Goal: Entertainment & Leisure: Consume media (video, audio)

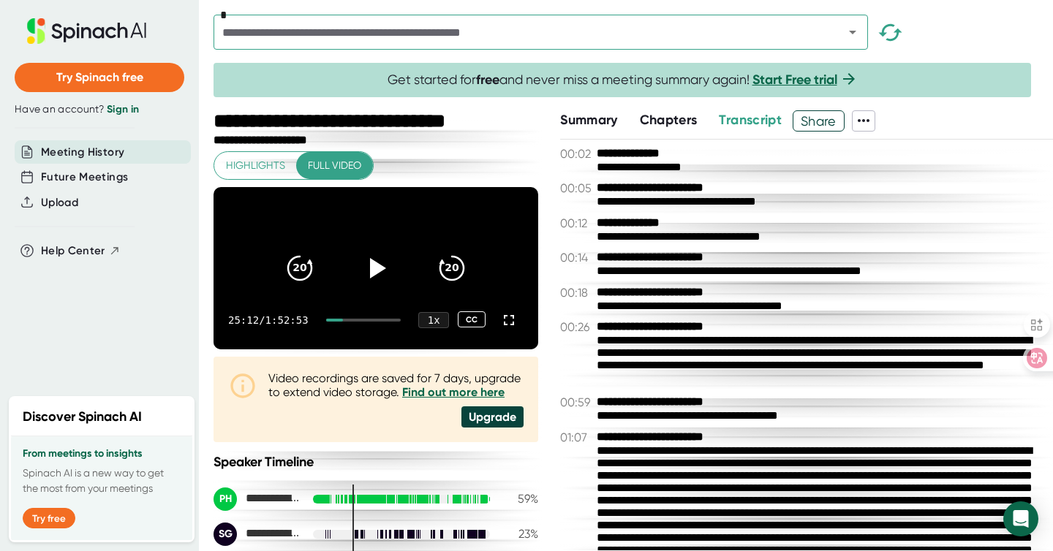
scroll to position [4810, 0]
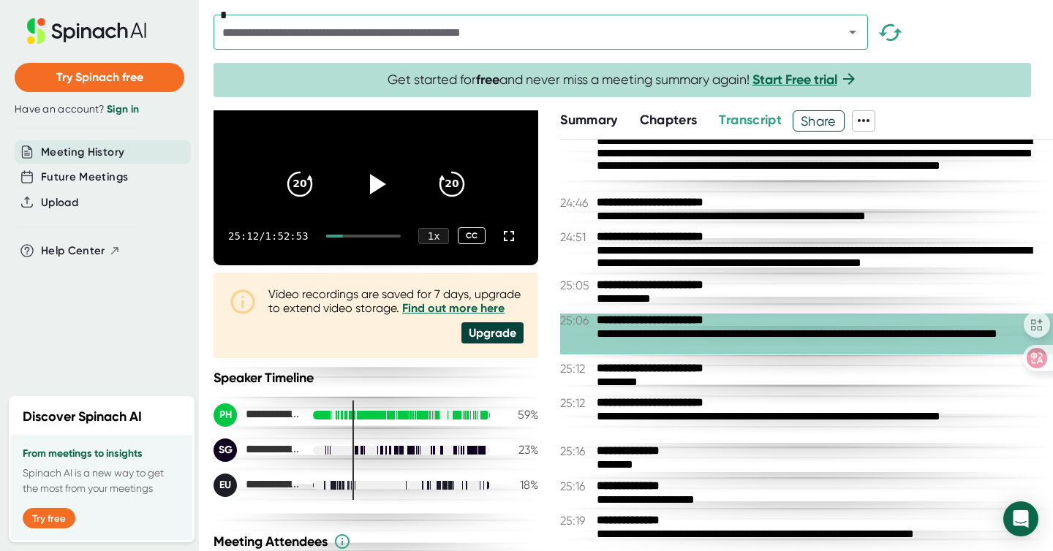
click at [625, 369] on b "**********" at bounding box center [666, 369] width 138 height 14
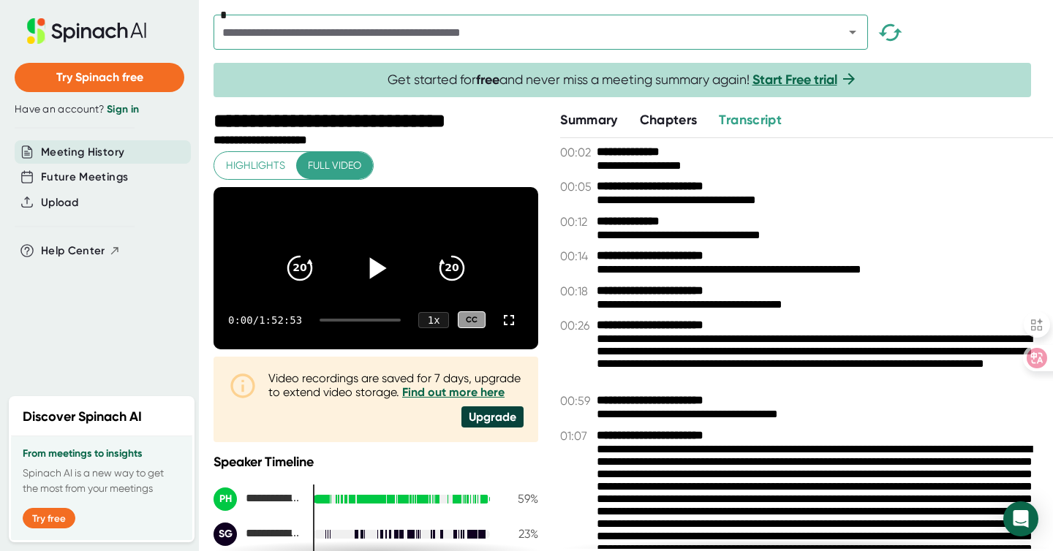
click at [371, 282] on icon at bounding box center [376, 267] width 37 height 37
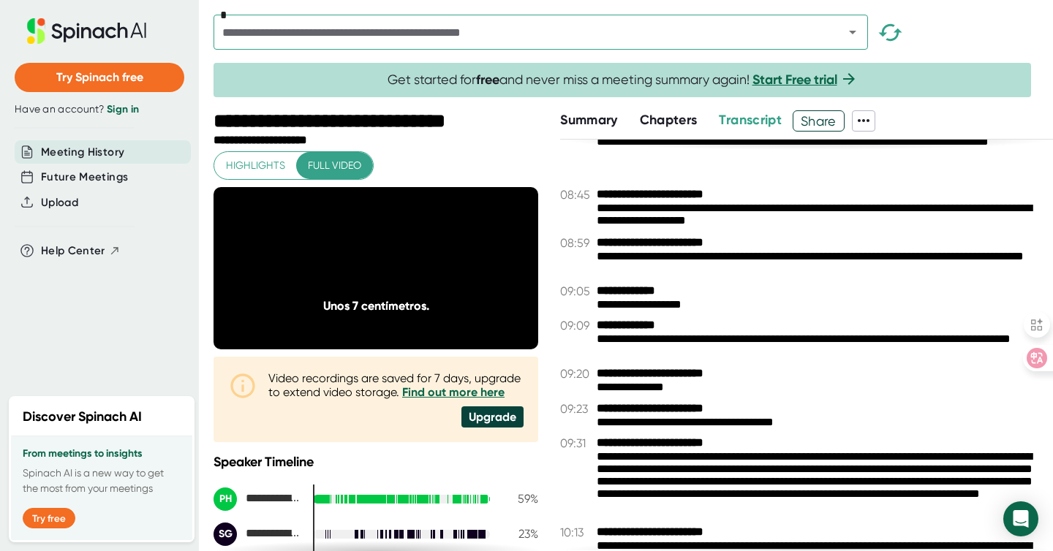
scroll to position [1118, 0]
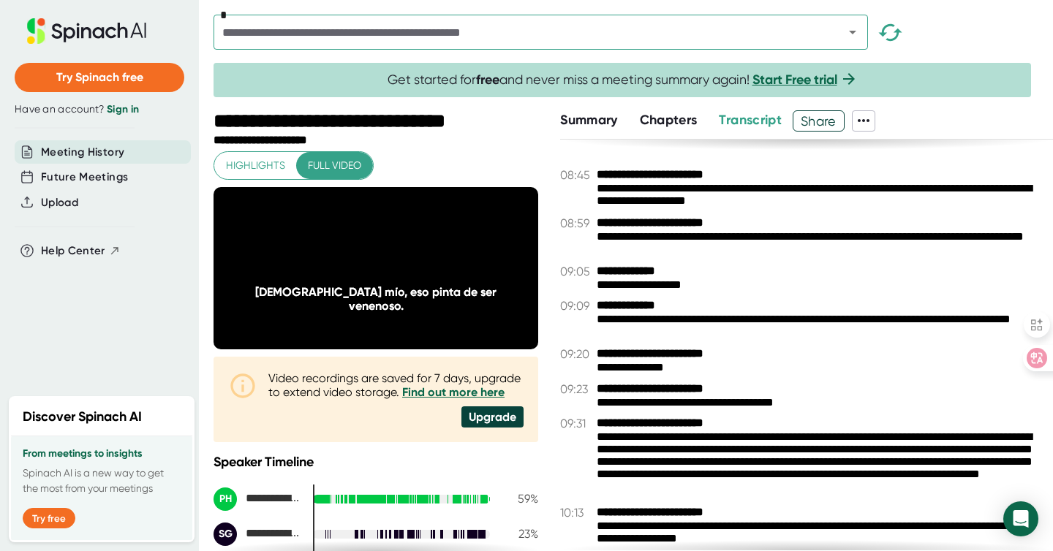
click at [640, 464] on div "**********" at bounding box center [819, 465] width 445 height 68
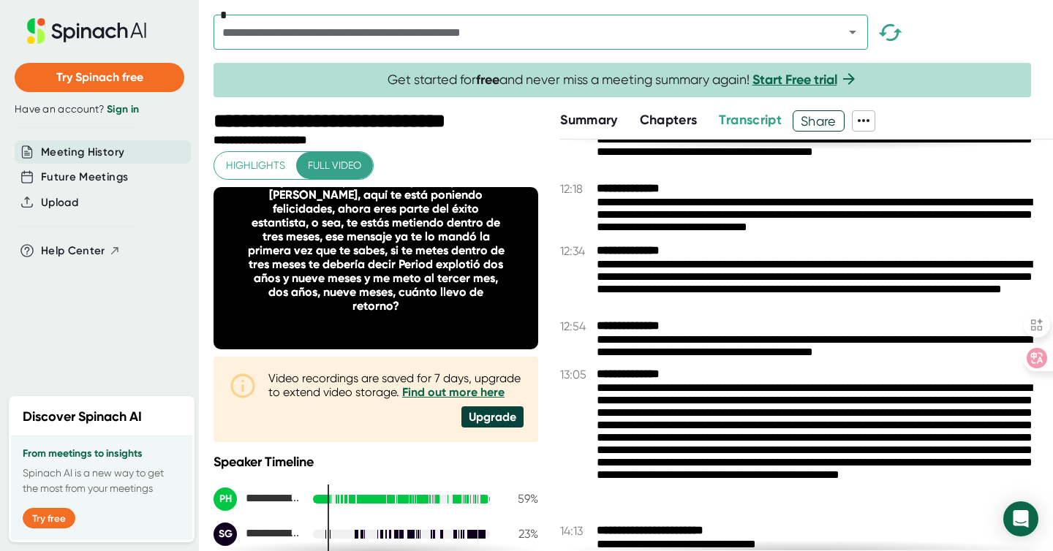
scroll to position [2111, 0]
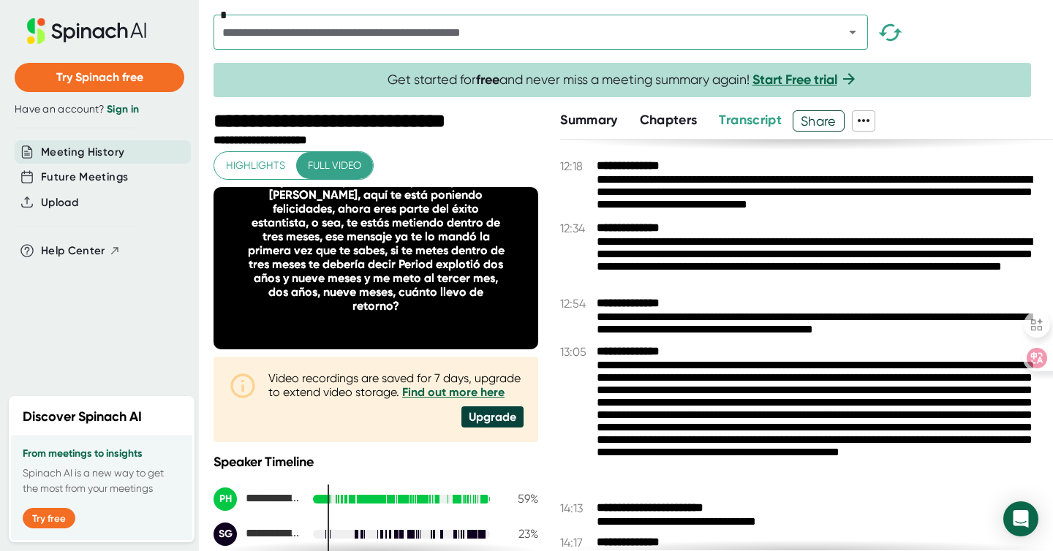
click at [686, 393] on div "**********" at bounding box center [819, 426] width 445 height 135
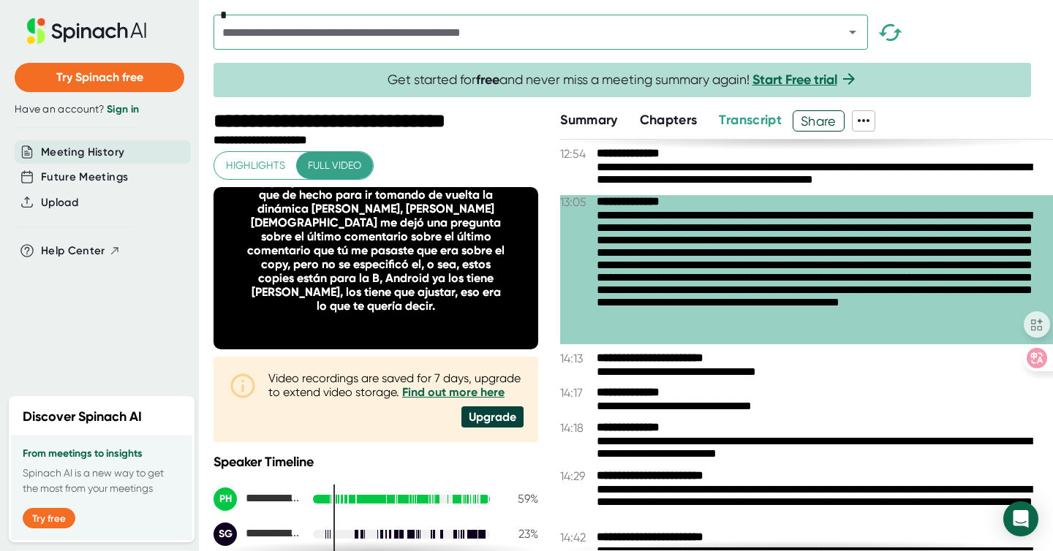
scroll to position [2279, 0]
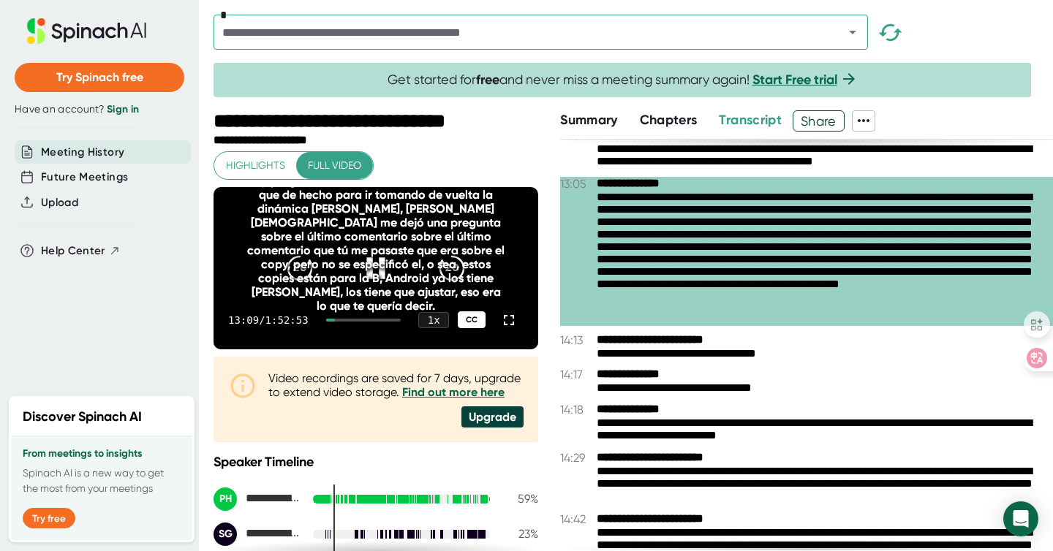
click at [460, 328] on div "CC" at bounding box center [472, 319] width 28 height 17
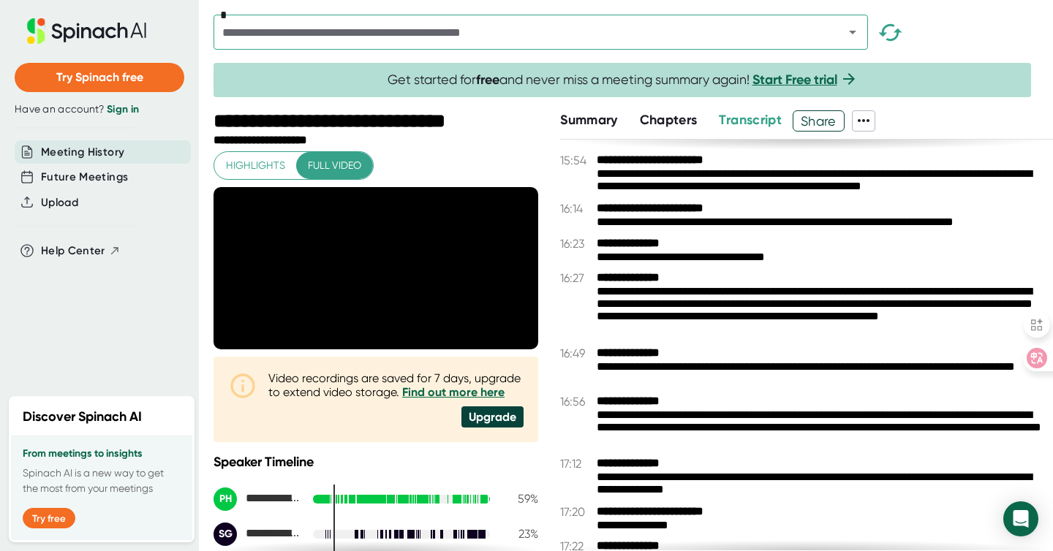
scroll to position [2845, 0]
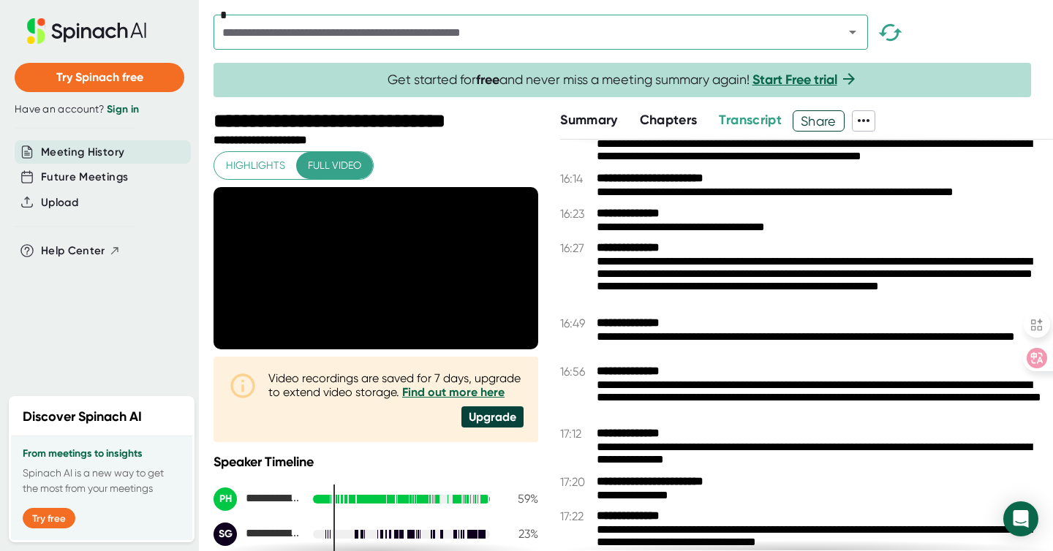
click at [635, 476] on b "**********" at bounding box center [666, 482] width 138 height 14
click at [379, 278] on icon at bounding box center [376, 267] width 37 height 37
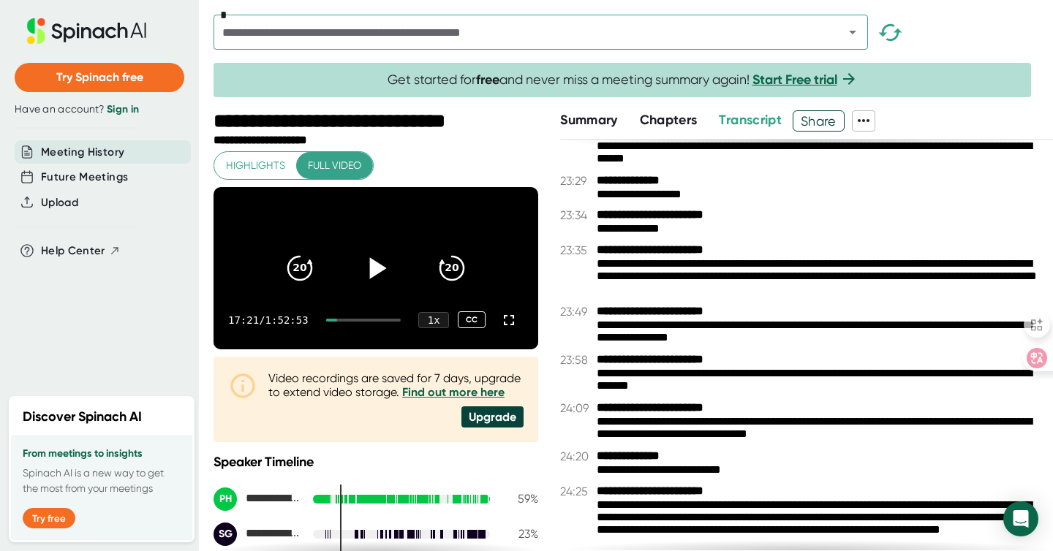
scroll to position [4447, 0]
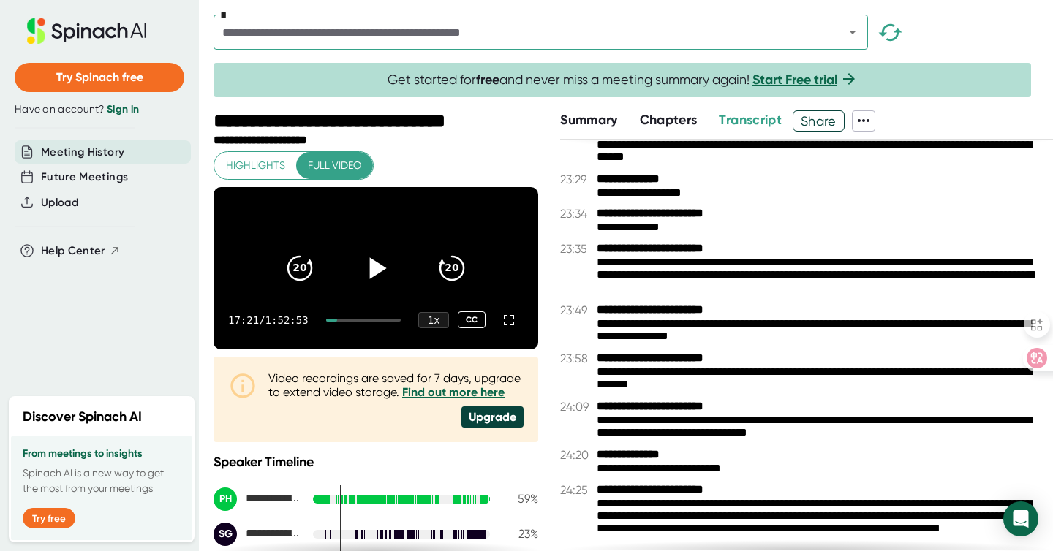
click at [689, 402] on b "**********" at bounding box center [666, 407] width 138 height 14
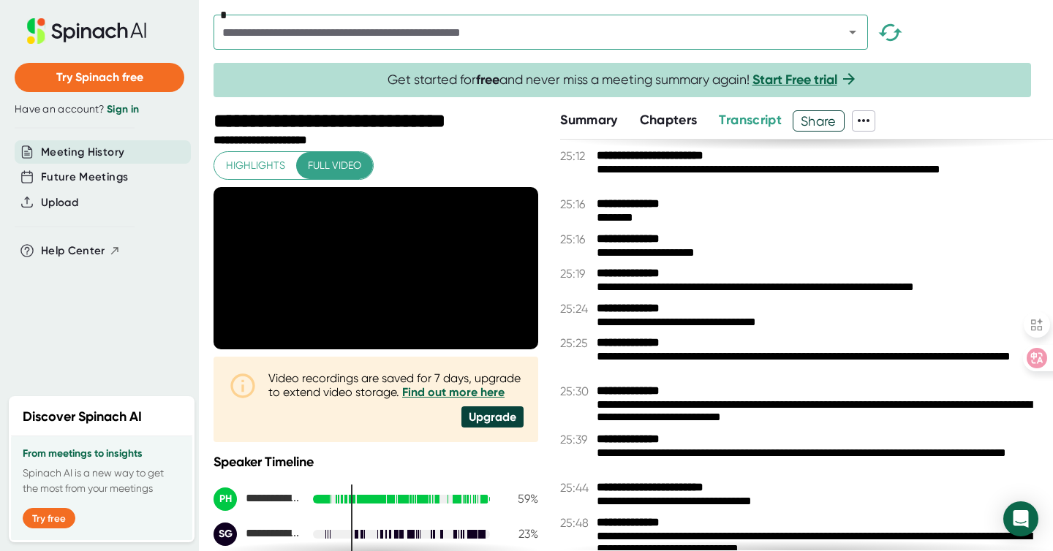
scroll to position [5094, 0]
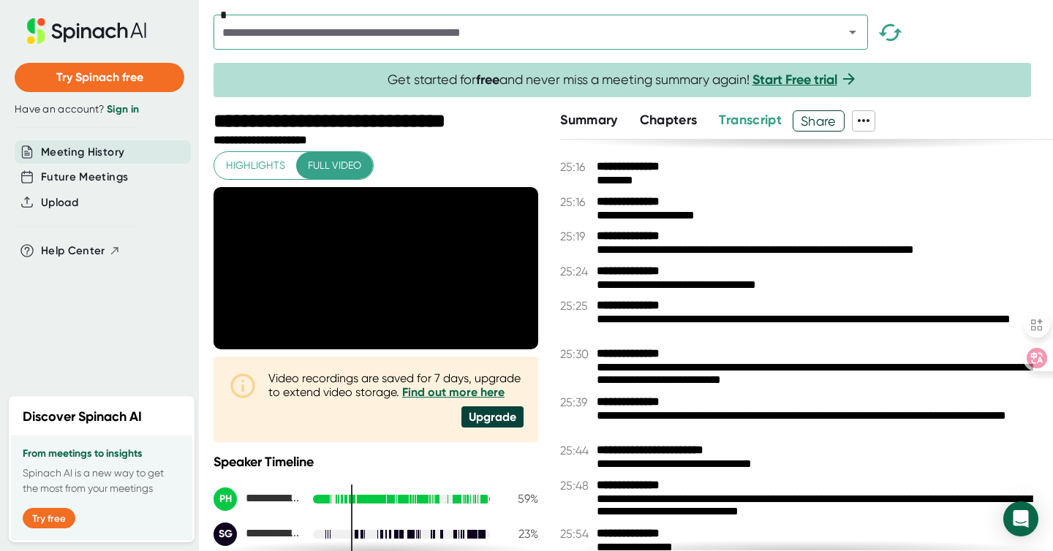
click at [662, 361] on div "**********" at bounding box center [819, 374] width 445 height 27
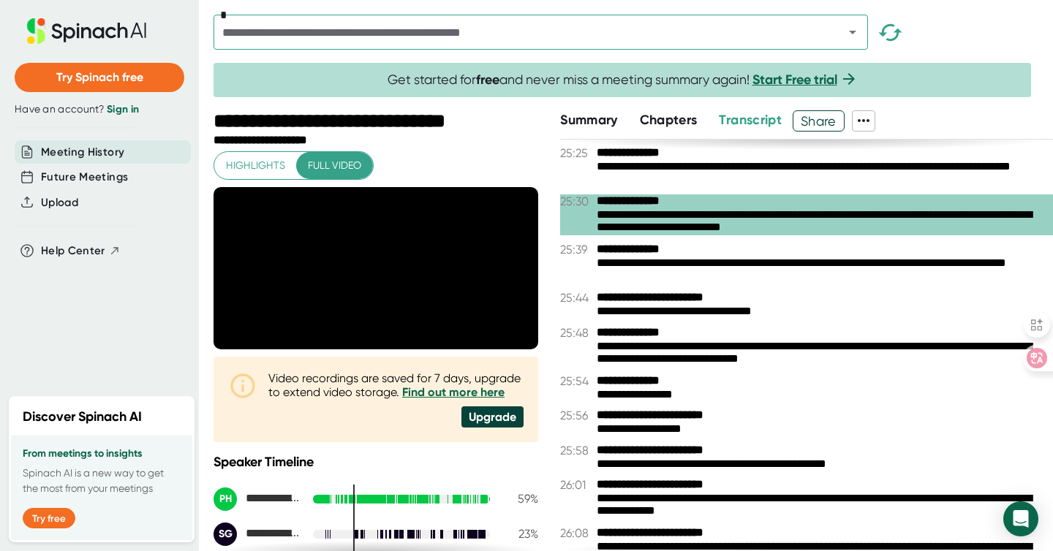
scroll to position [5250, 0]
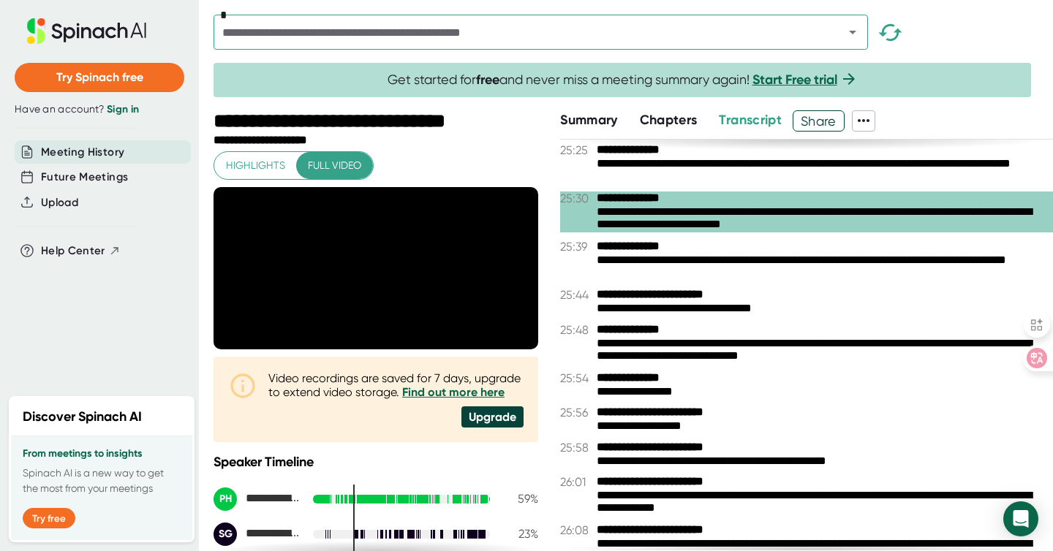
click at [671, 346] on div "**********" at bounding box center [819, 350] width 445 height 27
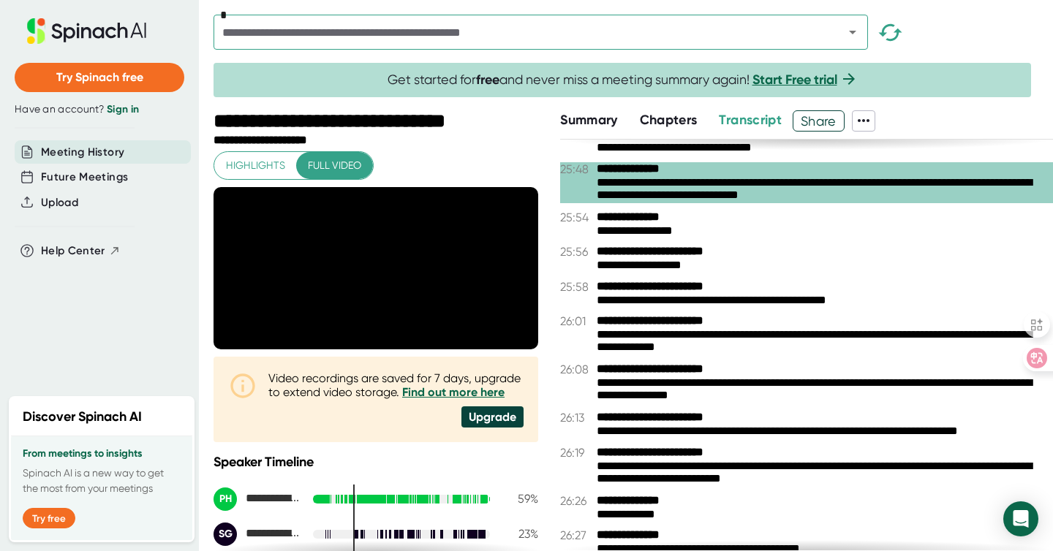
scroll to position [5409, 0]
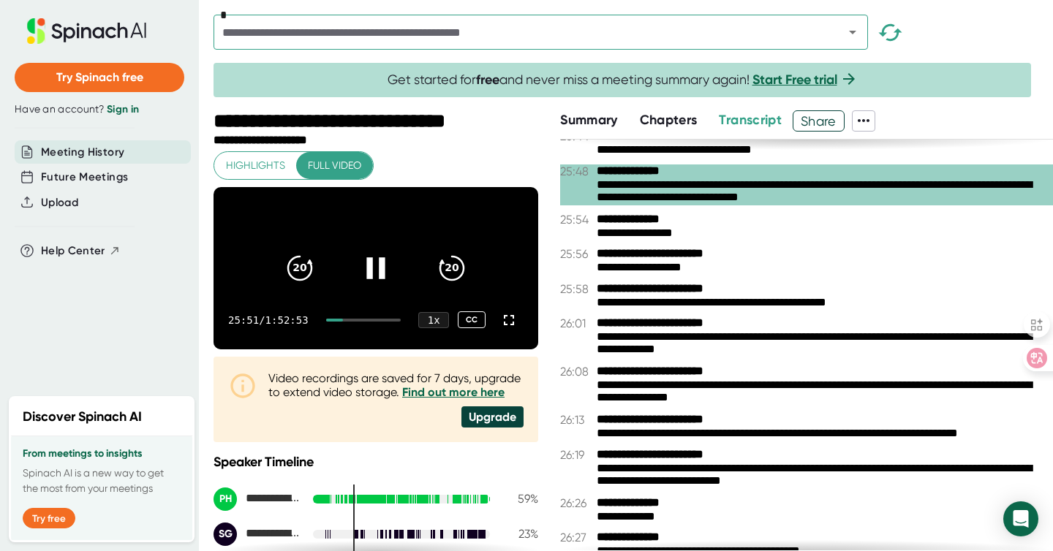
click at [389, 275] on div at bounding box center [375, 268] width 61 height 61
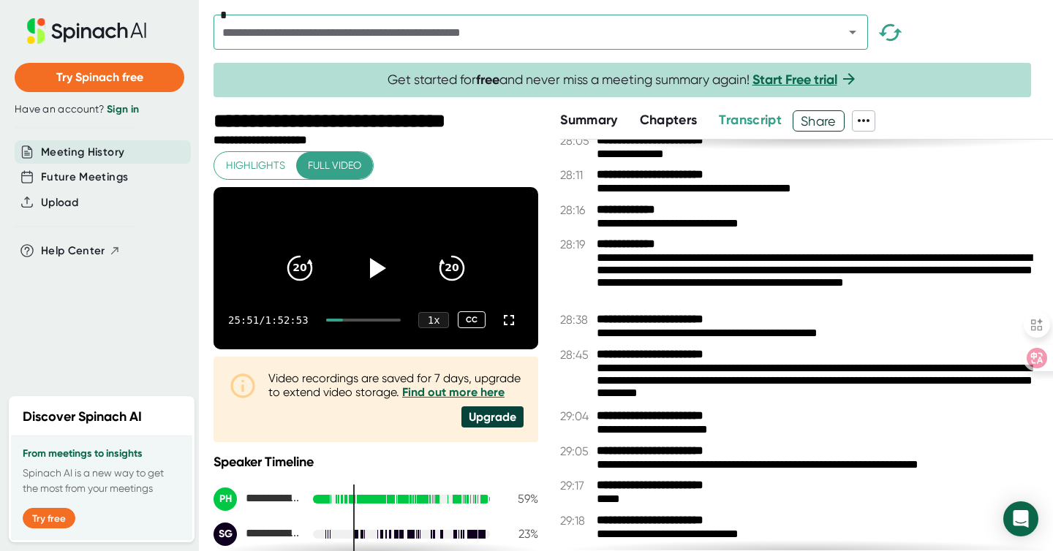
scroll to position [6796, 0]
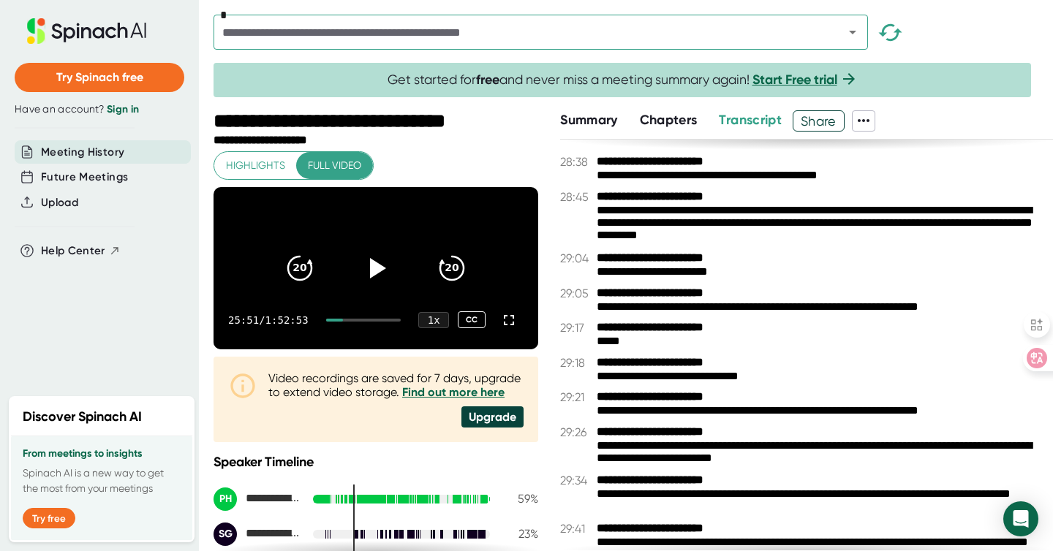
drag, startPoint x: 349, startPoint y: 335, endPoint x: 360, endPoint y: 335, distance: 11.0
click at [360, 335] on div "25:51 / 1:52:53 1 x CC" at bounding box center [375, 320] width 325 height 58
drag, startPoint x: 353, startPoint y: 336, endPoint x: 432, endPoint y: 296, distance: 88.3
click at [370, 330] on div "25:51 / 1:52:53 1 x CC" at bounding box center [375, 320] width 325 height 58
click at [456, 281] on icon "20" at bounding box center [452, 267] width 37 height 37
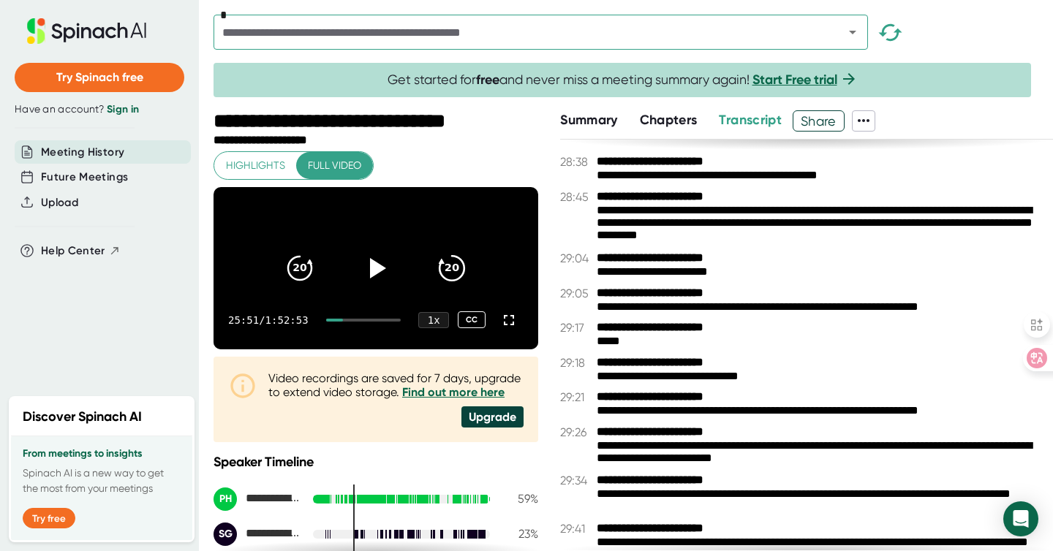
click at [456, 281] on icon at bounding box center [451, 268] width 25 height 25
click at [456, 281] on icon "20" at bounding box center [452, 267] width 37 height 37
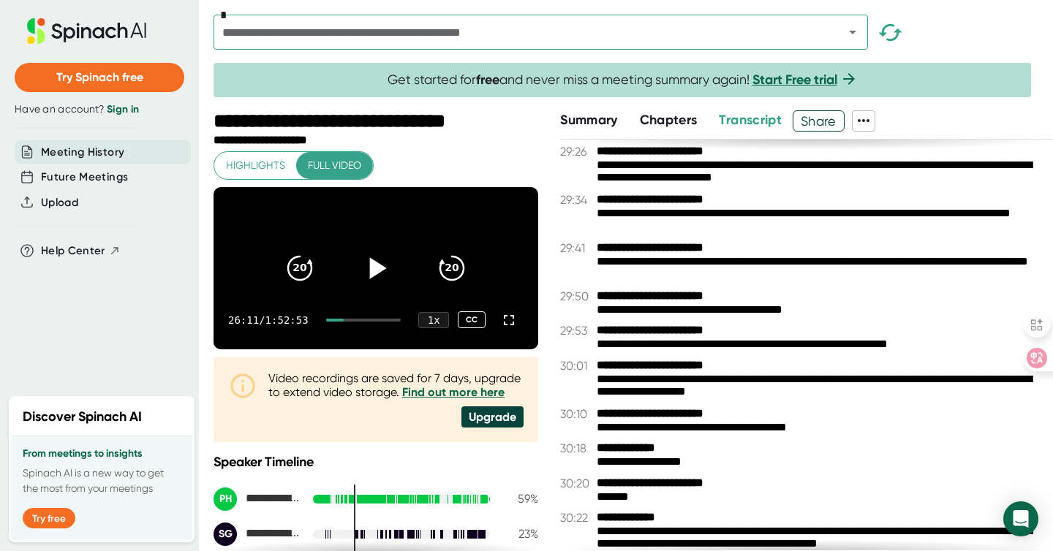
scroll to position [7076, 0]
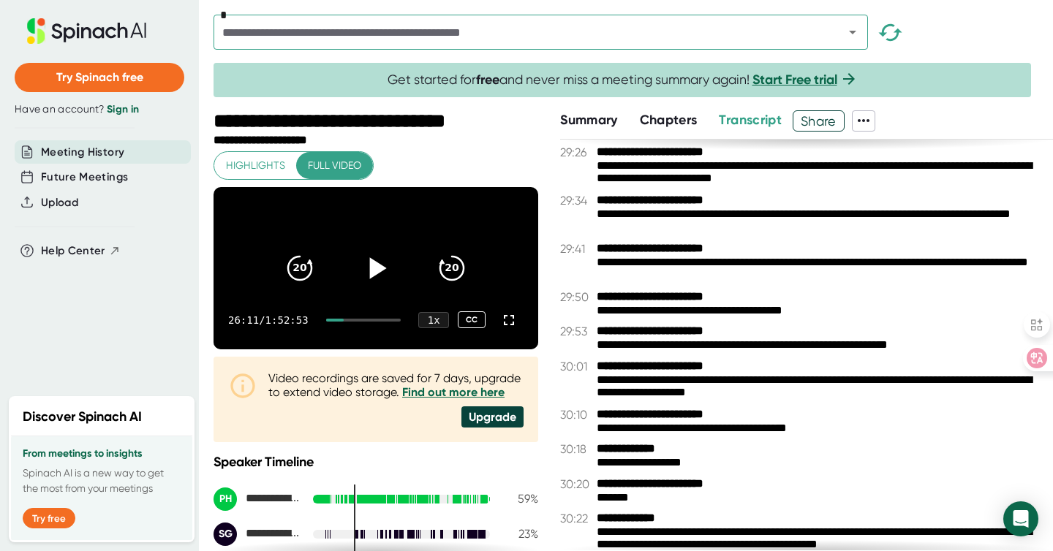
click at [371, 286] on icon at bounding box center [376, 267] width 37 height 37
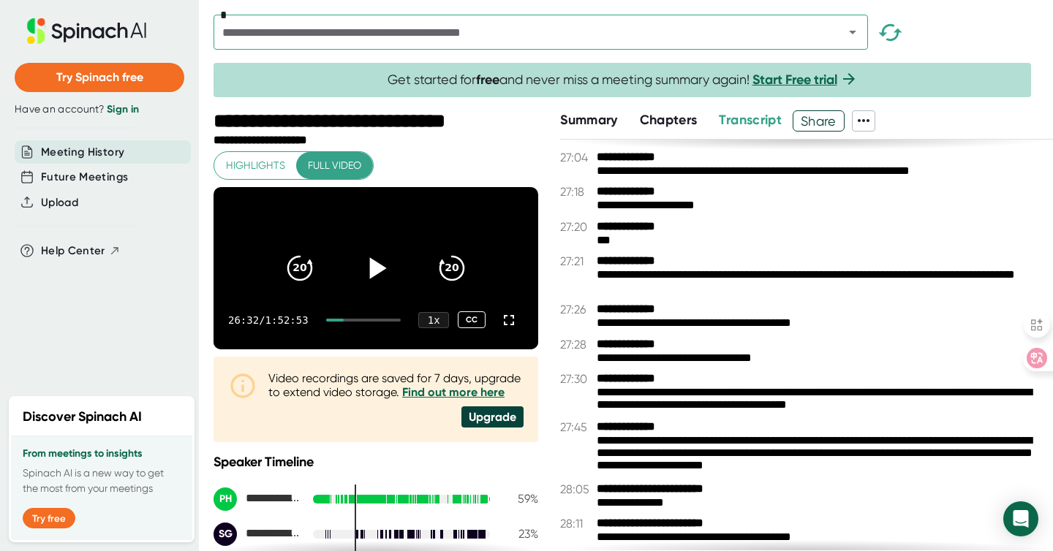
scroll to position [6287, 0]
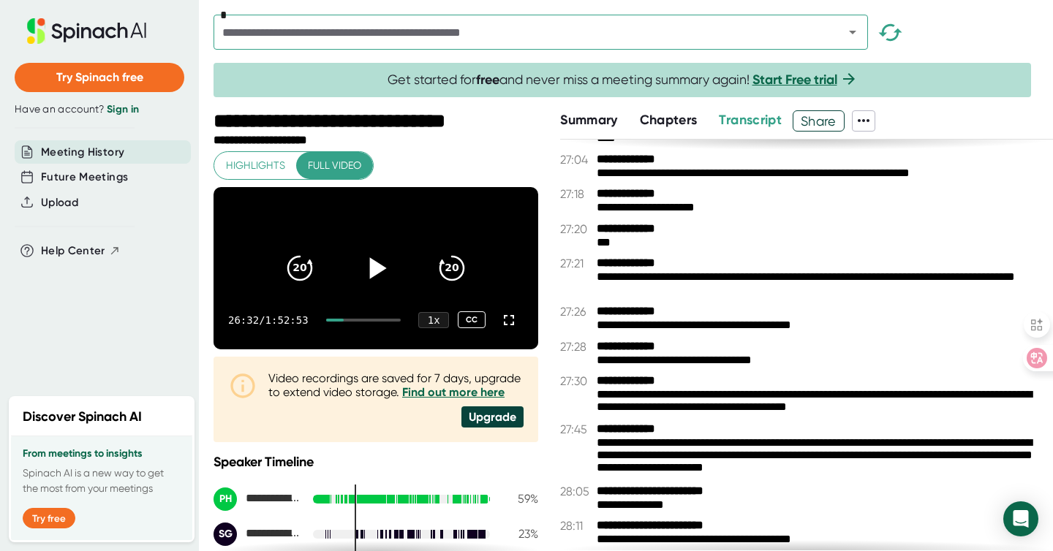
click at [691, 398] on div "**********" at bounding box center [819, 401] width 445 height 27
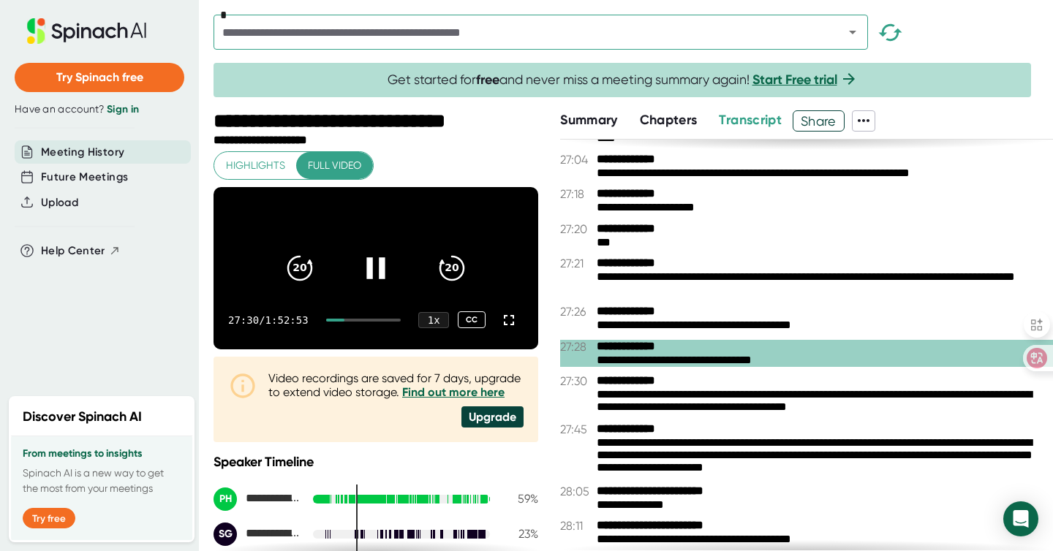
click at [379, 275] on icon at bounding box center [376, 267] width 37 height 37
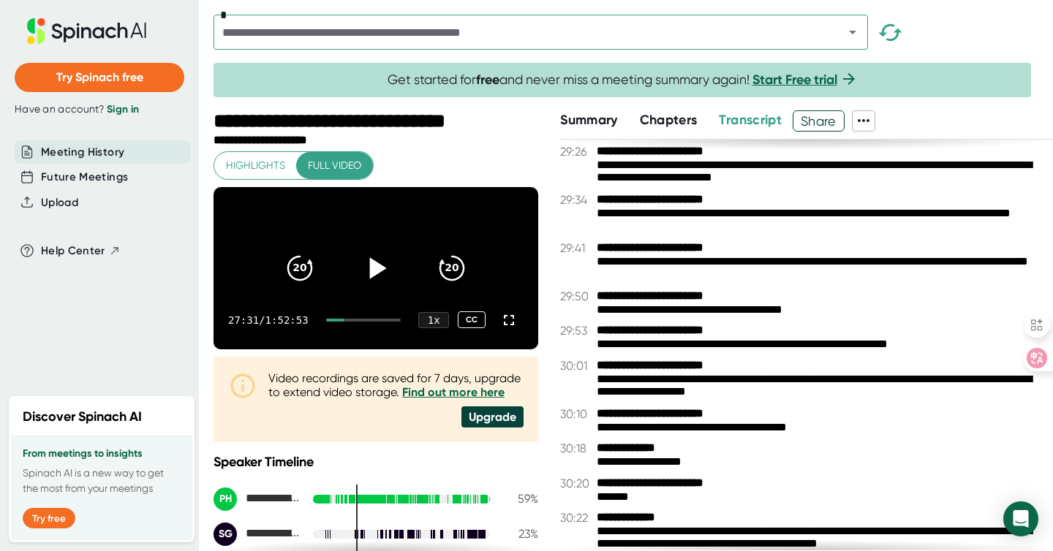
scroll to position [7078, 0]
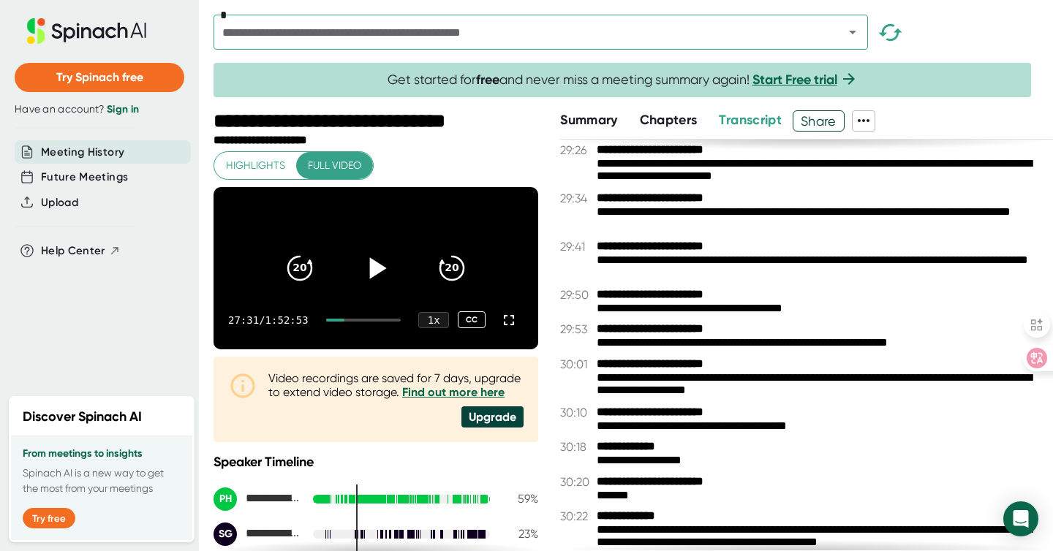
click at [651, 458] on div "**********" at bounding box center [819, 461] width 445 height 14
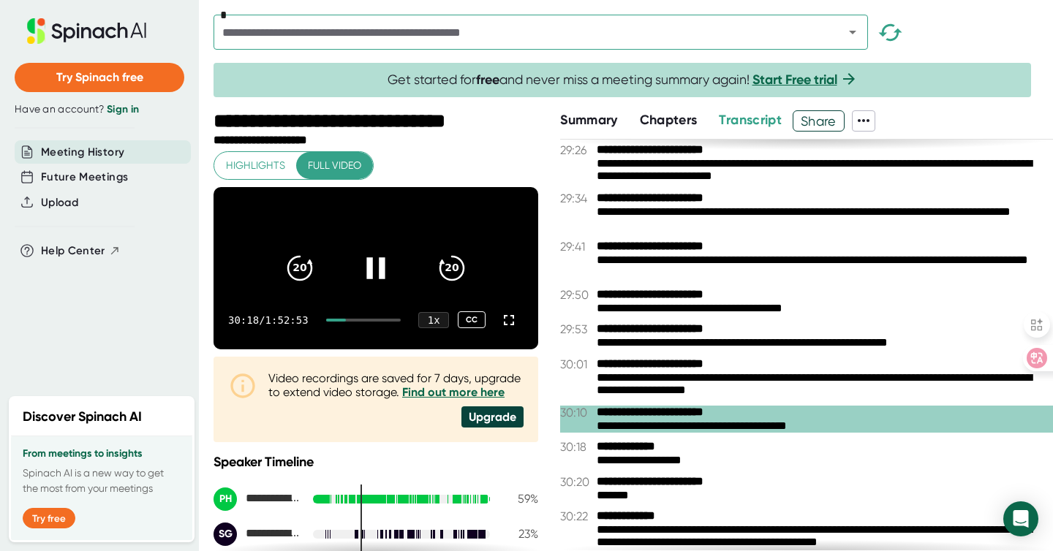
click at [379, 283] on icon at bounding box center [376, 267] width 37 height 37
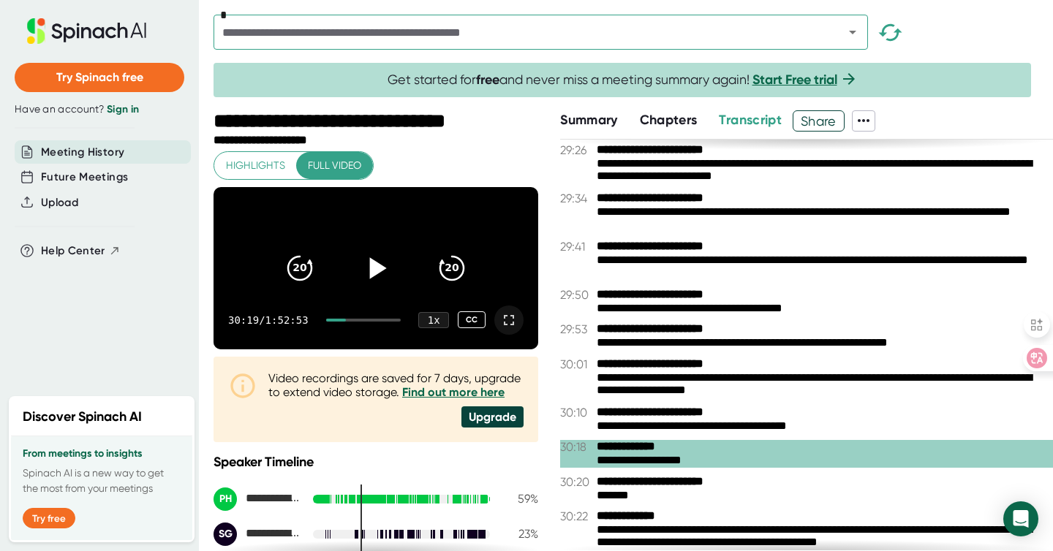
click at [500, 329] on icon at bounding box center [509, 320] width 18 height 18
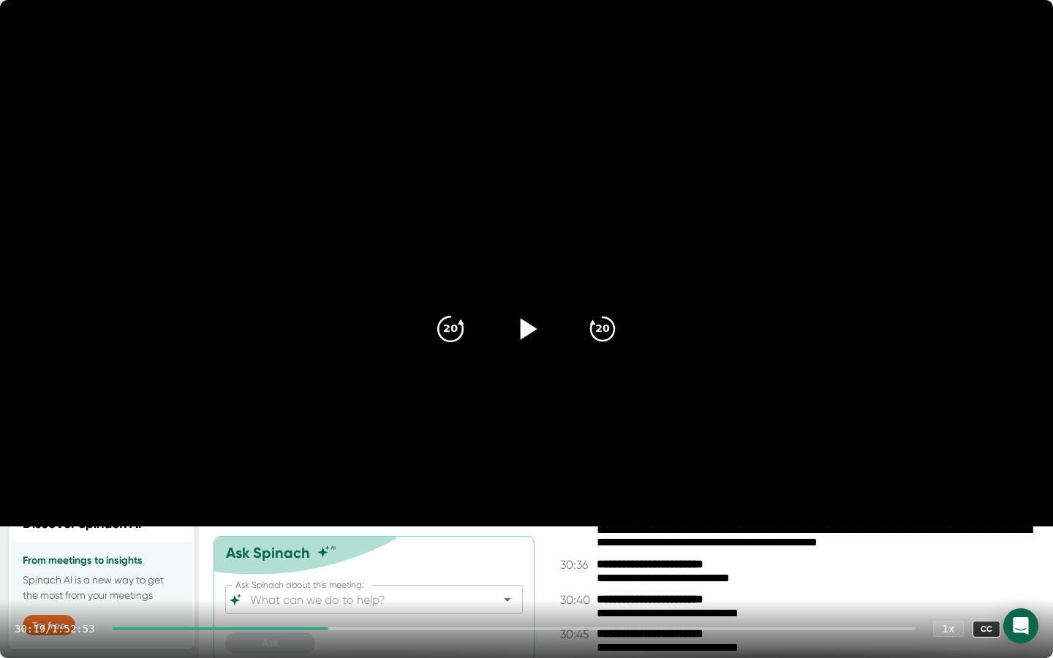
click at [439, 322] on icon "20" at bounding box center [450, 329] width 37 height 37
click at [451, 332] on icon "20" at bounding box center [450, 329] width 37 height 37
click at [449, 330] on icon "20" at bounding box center [450, 329] width 37 height 37
click at [534, 330] on icon at bounding box center [526, 329] width 37 height 37
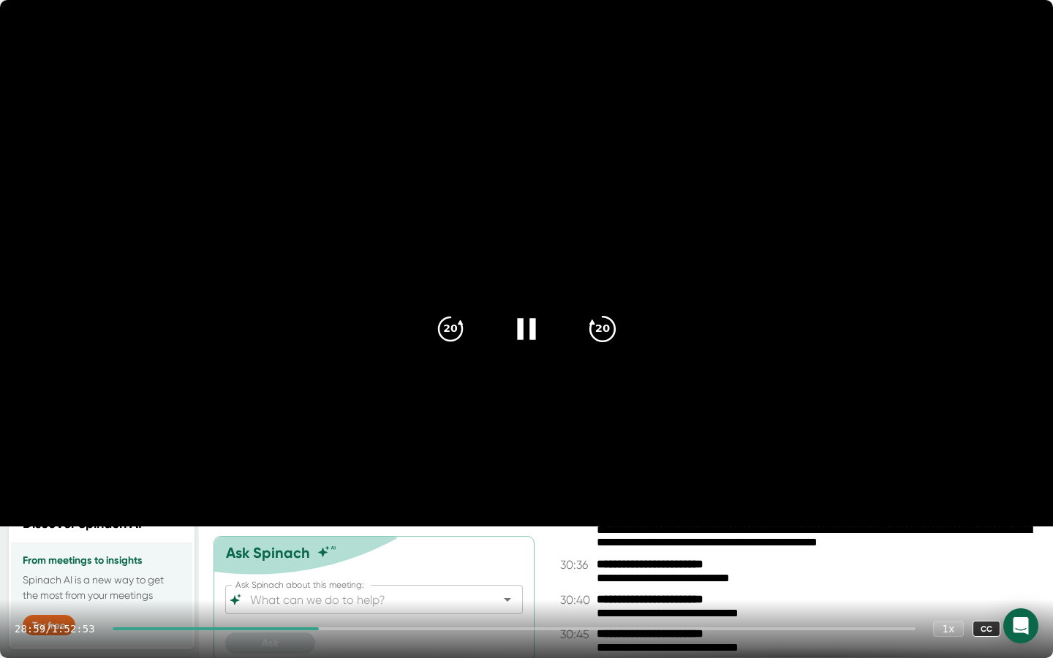
click at [612, 326] on icon "20" at bounding box center [602, 329] width 37 height 37
click at [526, 326] on icon at bounding box center [526, 329] width 37 height 37
click at [344, 551] on div at bounding box center [514, 628] width 803 height 3
click at [454, 334] on icon "20" at bounding box center [450, 329] width 37 height 37
click at [519, 322] on icon at bounding box center [526, 329] width 37 height 37
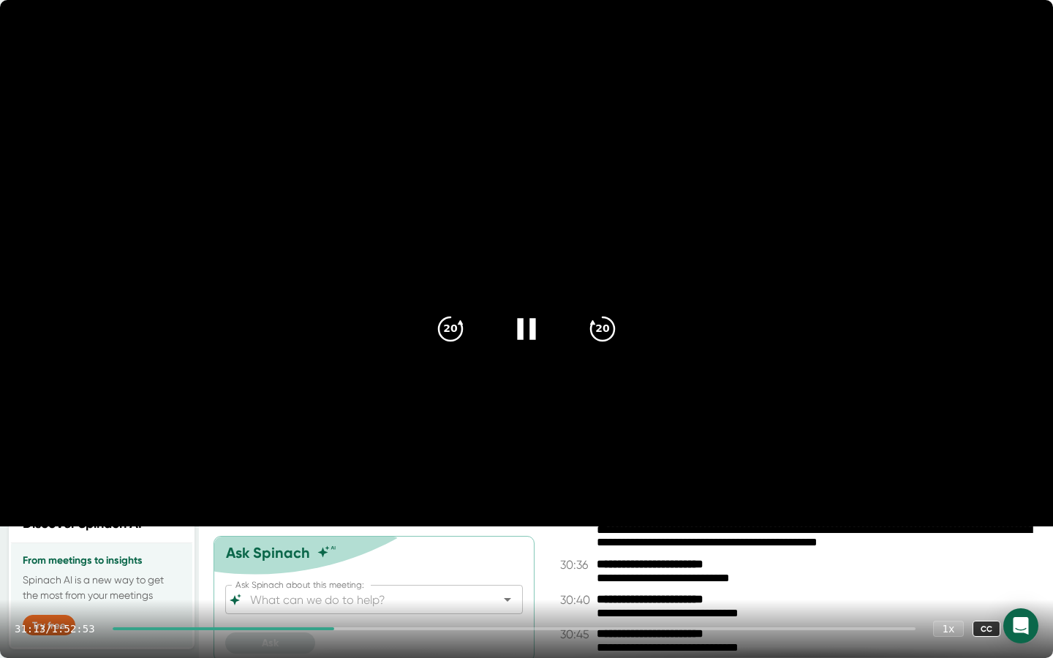
click at [527, 330] on icon at bounding box center [526, 329] width 37 height 37
click at [1025, 551] on icon at bounding box center [1023, 629] width 10 height 10
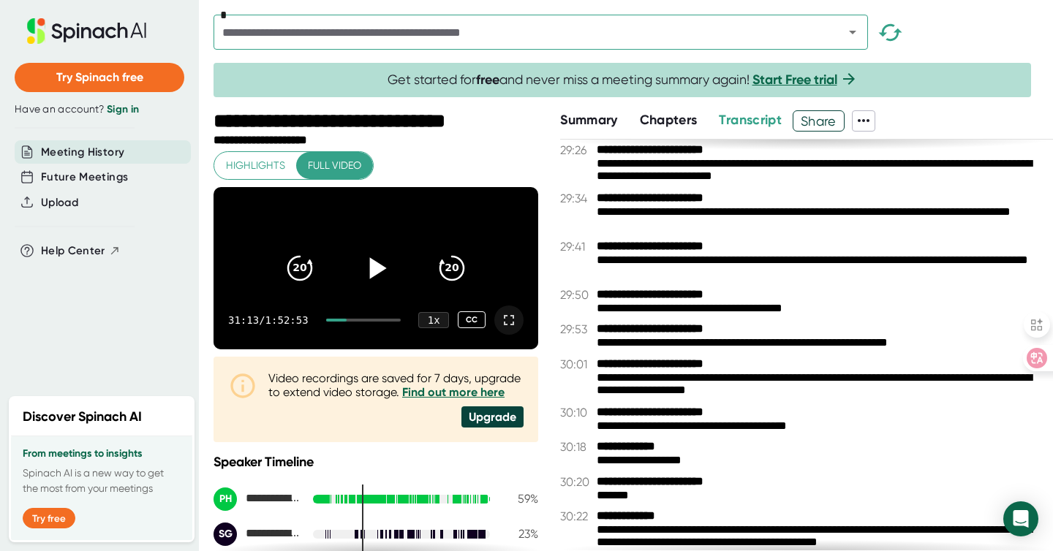
click at [500, 329] on icon at bounding box center [509, 320] width 18 height 18
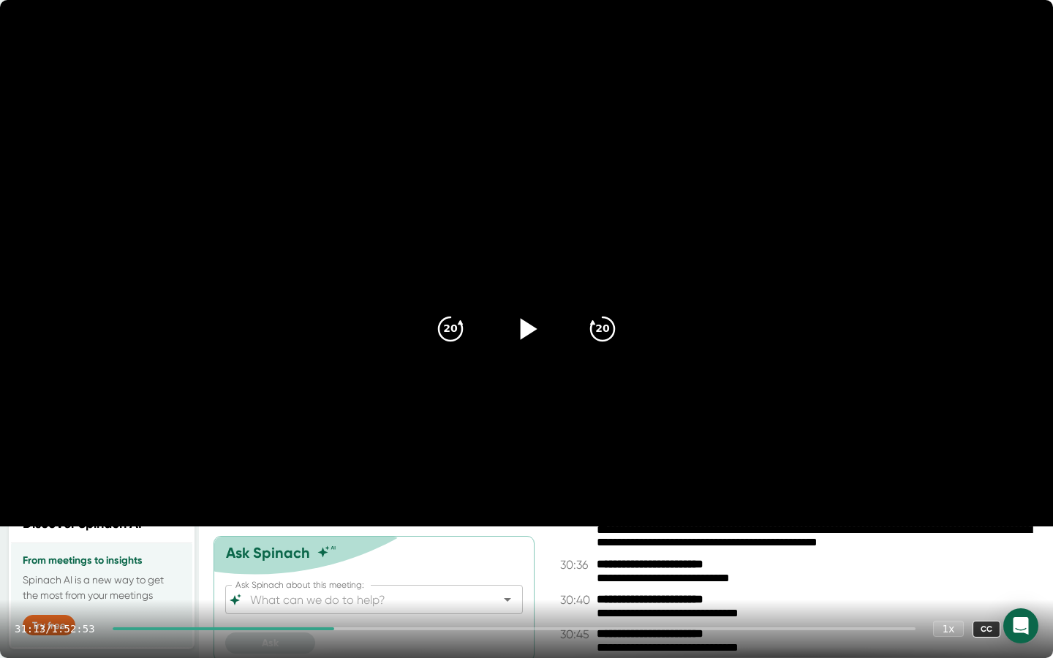
click at [537, 330] on icon at bounding box center [526, 329] width 37 height 37
click at [532, 329] on icon at bounding box center [526, 328] width 18 height 21
click at [534, 333] on icon at bounding box center [526, 329] width 37 height 37
click at [531, 329] on icon at bounding box center [526, 328] width 18 height 21
click at [730, 523] on video at bounding box center [526, 263] width 1053 height 526
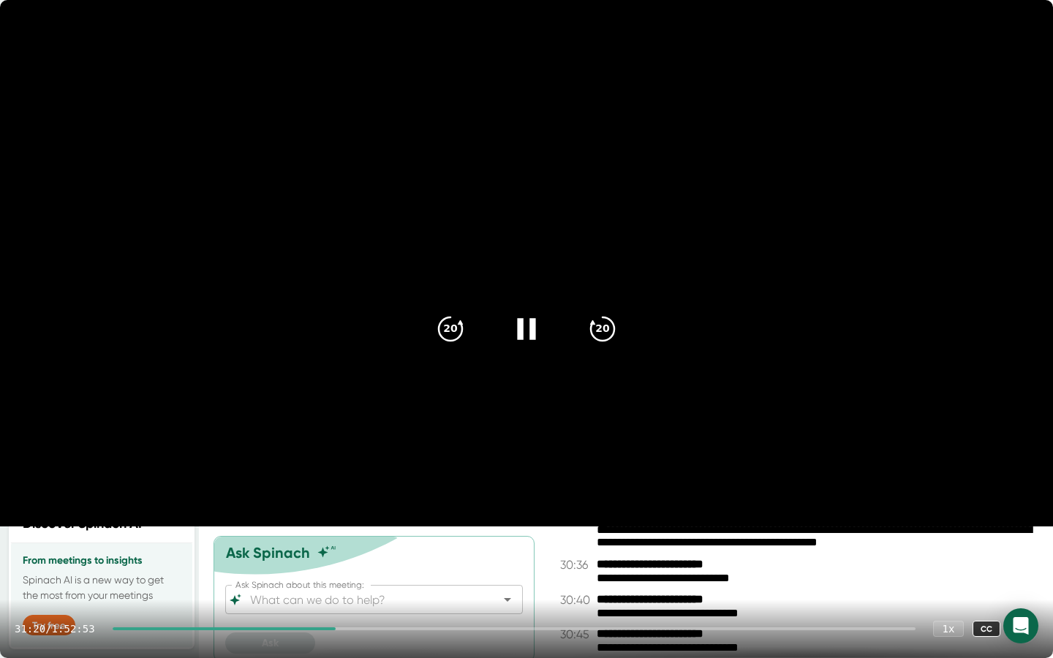
click at [528, 329] on icon at bounding box center [526, 329] width 37 height 37
click at [529, 335] on icon at bounding box center [526, 329] width 37 height 37
click at [521, 335] on icon at bounding box center [529, 328] width 17 height 21
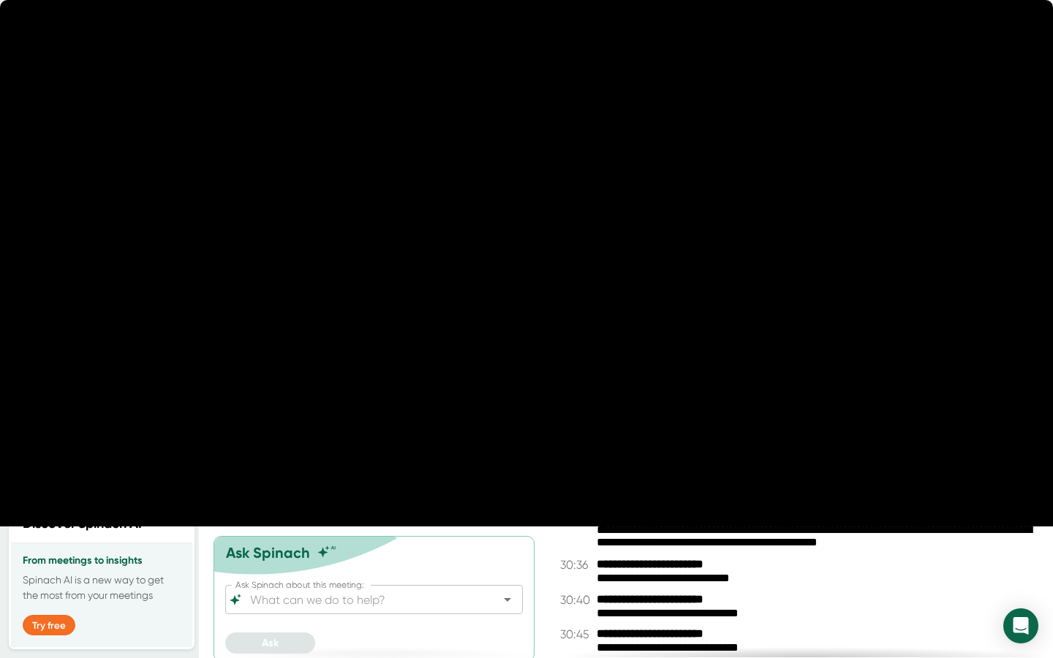
click at [531, 334] on icon at bounding box center [526, 328] width 18 height 21
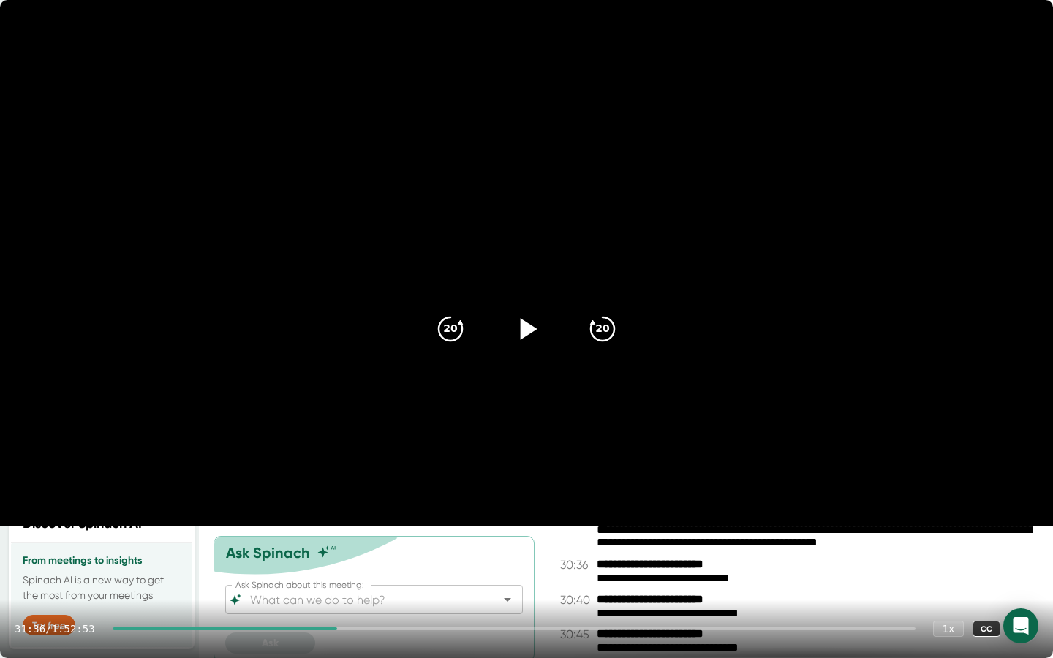
click at [531, 334] on icon at bounding box center [526, 329] width 37 height 37
click at [531, 334] on icon at bounding box center [526, 328] width 18 height 21
click at [529, 325] on icon at bounding box center [529, 328] width 17 height 21
click at [526, 335] on icon at bounding box center [526, 329] width 37 height 37
click at [738, 526] on video at bounding box center [526, 263] width 1053 height 526
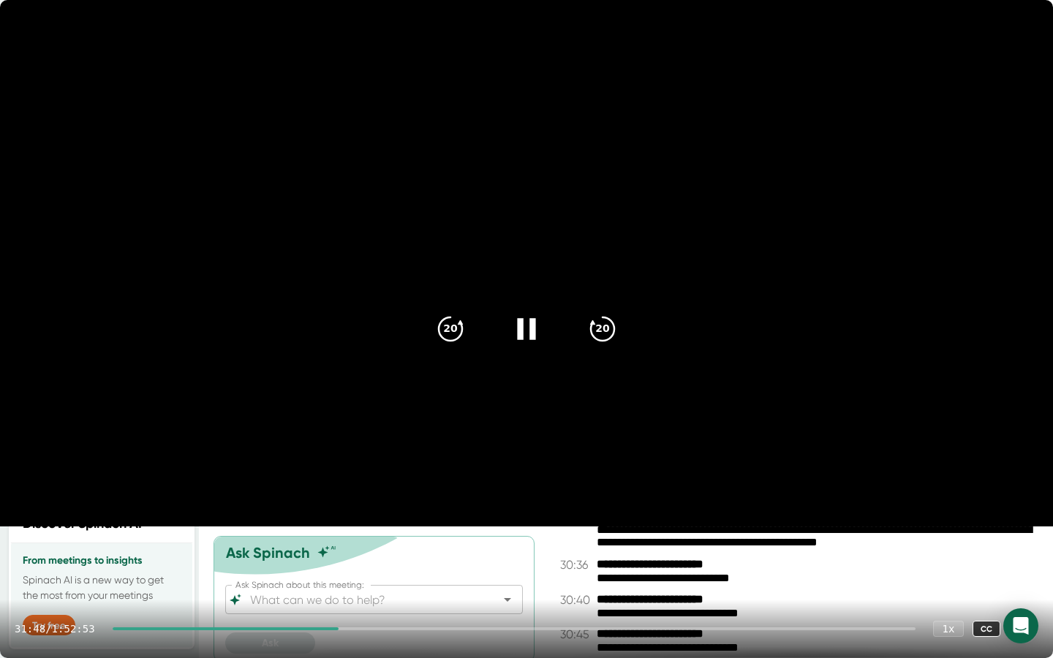
click at [530, 320] on icon at bounding box center [526, 328] width 18 height 21
click at [530, 336] on icon at bounding box center [526, 329] width 37 height 37
click at [534, 339] on icon at bounding box center [526, 329] width 37 height 37
click at [529, 338] on icon at bounding box center [526, 329] width 37 height 37
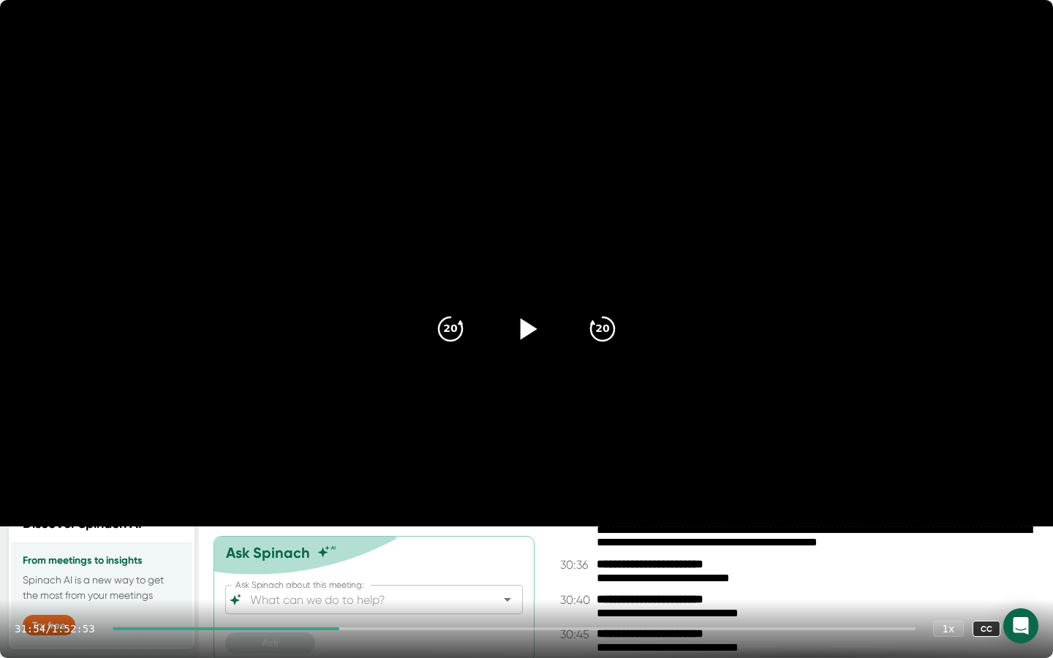
click at [339, 551] on div at bounding box center [226, 628] width 227 height 3
click at [528, 338] on icon at bounding box center [526, 329] width 37 height 37
click at [527, 327] on icon at bounding box center [526, 329] width 37 height 37
click at [527, 327] on icon at bounding box center [529, 328] width 17 height 21
click at [527, 327] on icon at bounding box center [526, 329] width 37 height 37
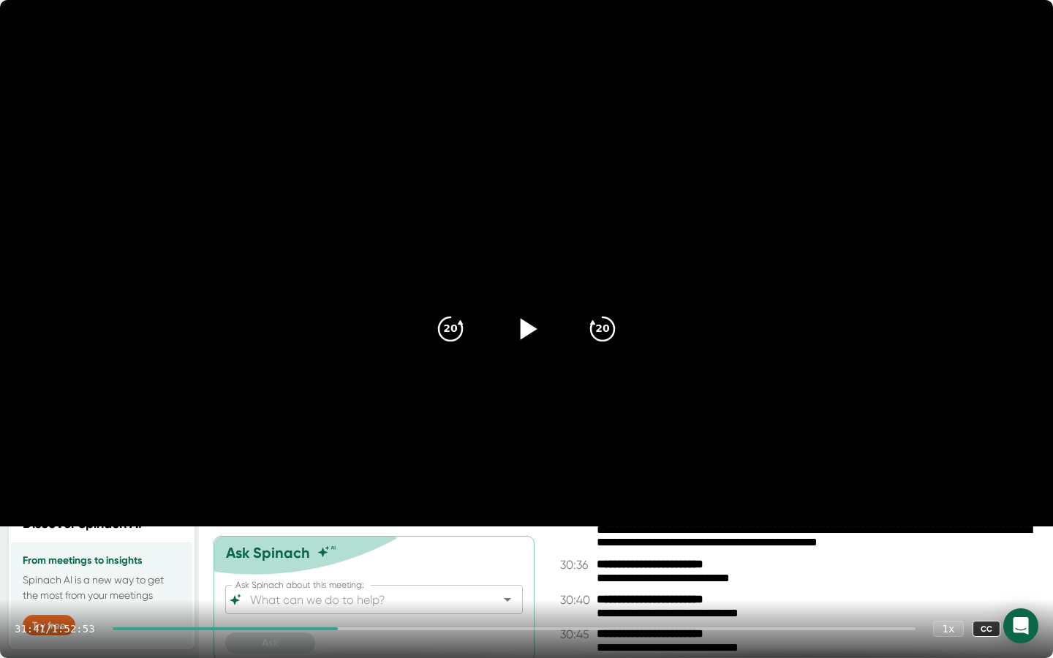
click at [539, 343] on icon at bounding box center [526, 329] width 37 height 37
click at [531, 336] on icon at bounding box center [526, 328] width 18 height 21
click at [537, 336] on icon at bounding box center [526, 329] width 37 height 37
click at [355, 551] on div "31:42 / 1:52:53 1 x CC" at bounding box center [526, 628] width 1053 height 58
click at [358, 551] on div at bounding box center [514, 628] width 803 height 3
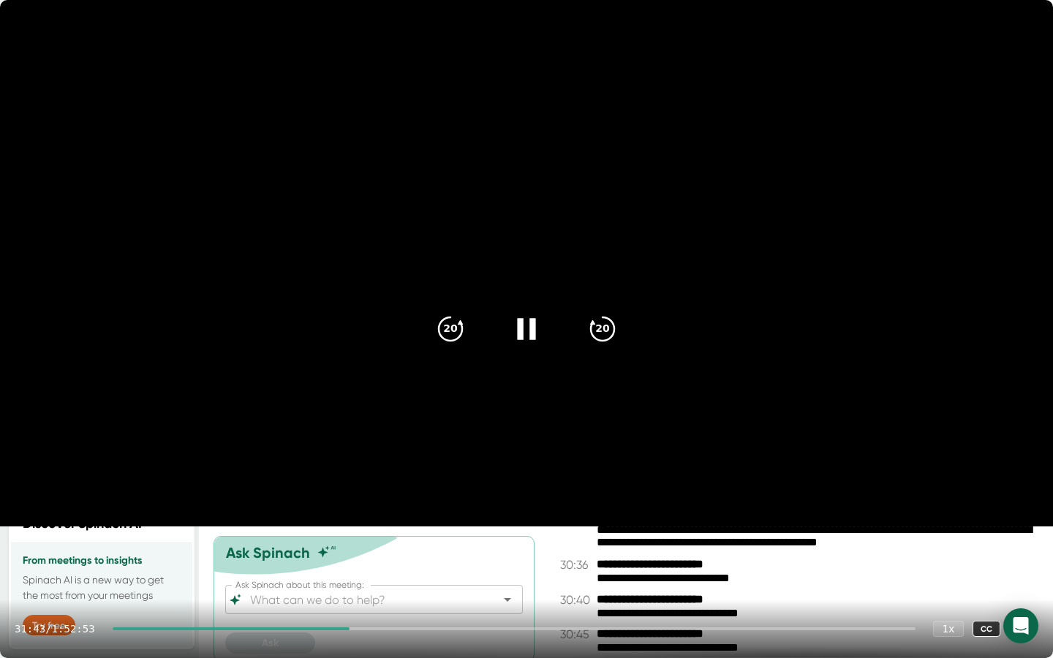
click at [367, 551] on div at bounding box center [514, 628] width 803 height 3
click at [457, 346] on div "20" at bounding box center [450, 328] width 61 height 61
click at [534, 330] on icon at bounding box center [526, 328] width 18 height 21
click at [534, 330] on icon at bounding box center [526, 329] width 37 height 37
click at [525, 334] on icon at bounding box center [526, 329] width 37 height 37
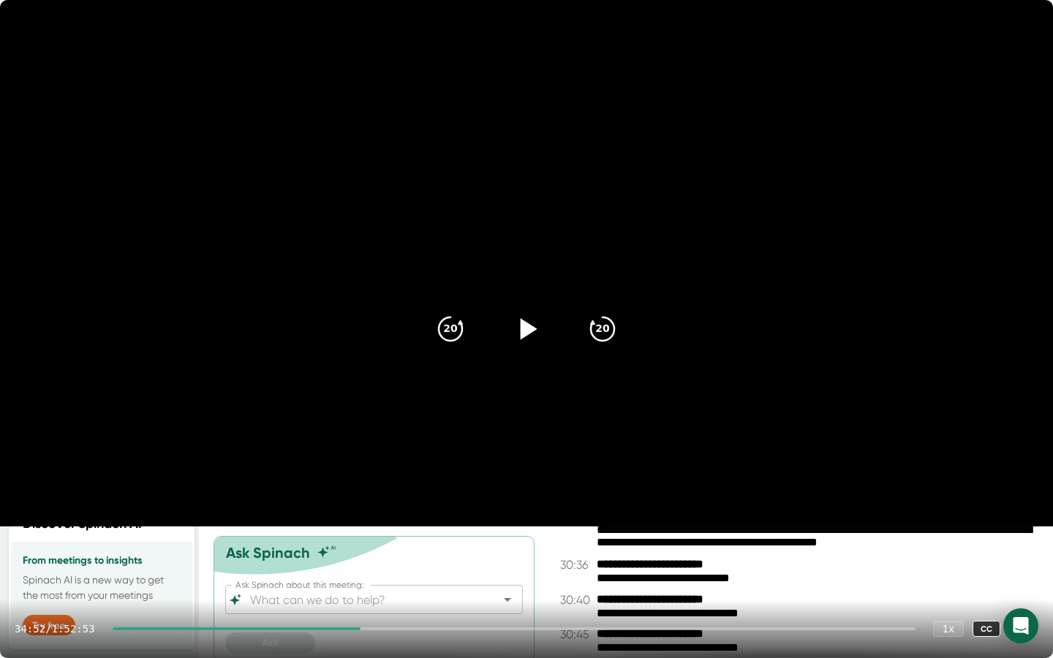
click at [360, 551] on div at bounding box center [237, 628] width 248 height 3
click at [536, 332] on icon at bounding box center [526, 329] width 37 height 37
click at [534, 332] on icon at bounding box center [526, 329] width 37 height 37
click at [531, 335] on icon at bounding box center [526, 329] width 37 height 37
click at [531, 335] on icon at bounding box center [526, 328] width 18 height 21
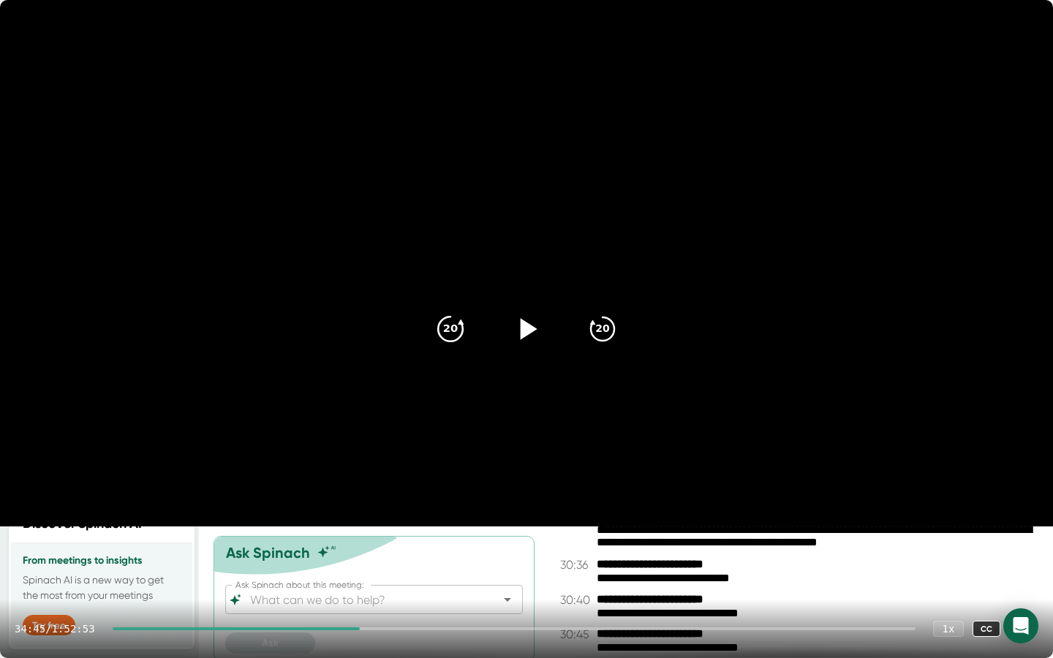
click at [449, 339] on icon "20" at bounding box center [450, 329] width 37 height 37
click at [507, 336] on div at bounding box center [526, 328] width 61 height 61
click at [358, 551] on div at bounding box center [236, 628] width 246 height 3
click at [591, 338] on icon "20" at bounding box center [602, 329] width 37 height 37
click at [599, 336] on icon "20" at bounding box center [602, 329] width 37 height 37
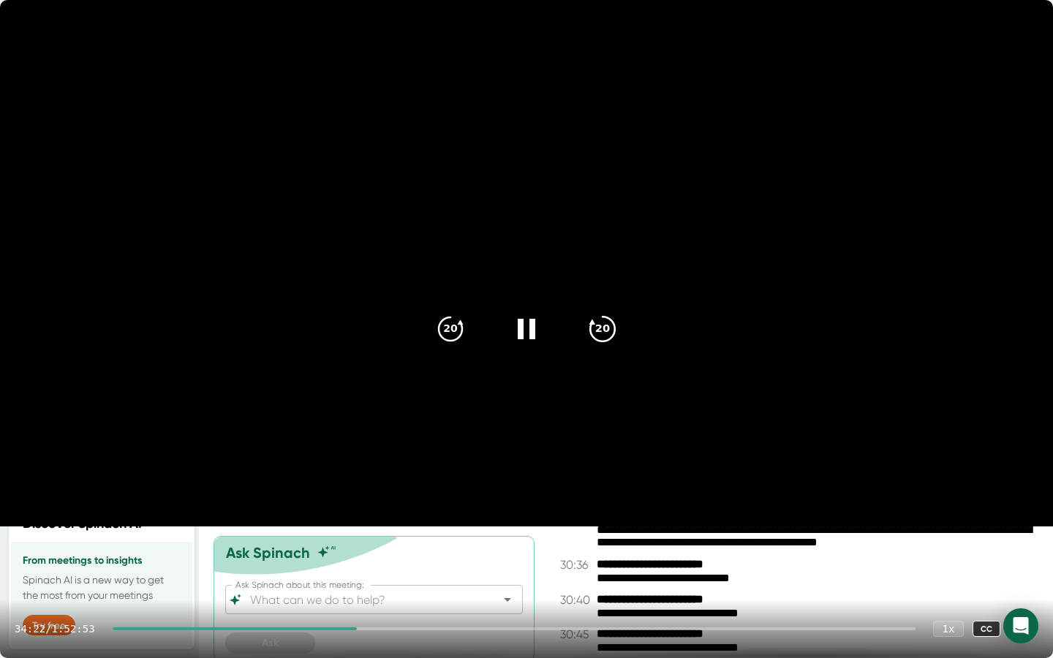
click at [601, 336] on icon "20" at bounding box center [602, 329] width 37 height 37
click at [526, 327] on icon at bounding box center [526, 329] width 37 height 37
click at [1024, 551] on icon at bounding box center [1024, 629] width 18 height 18
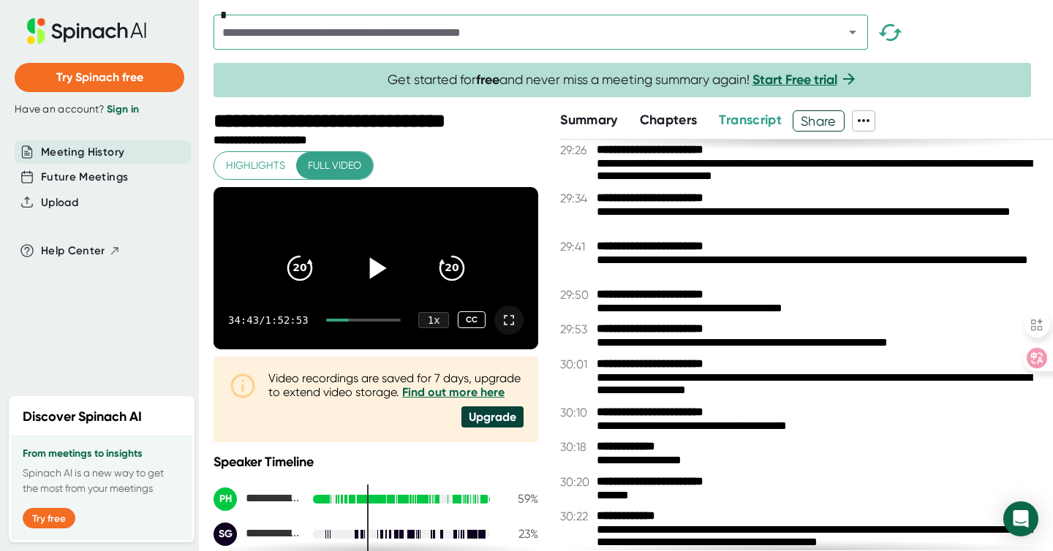
click at [500, 329] on icon at bounding box center [509, 320] width 18 height 18
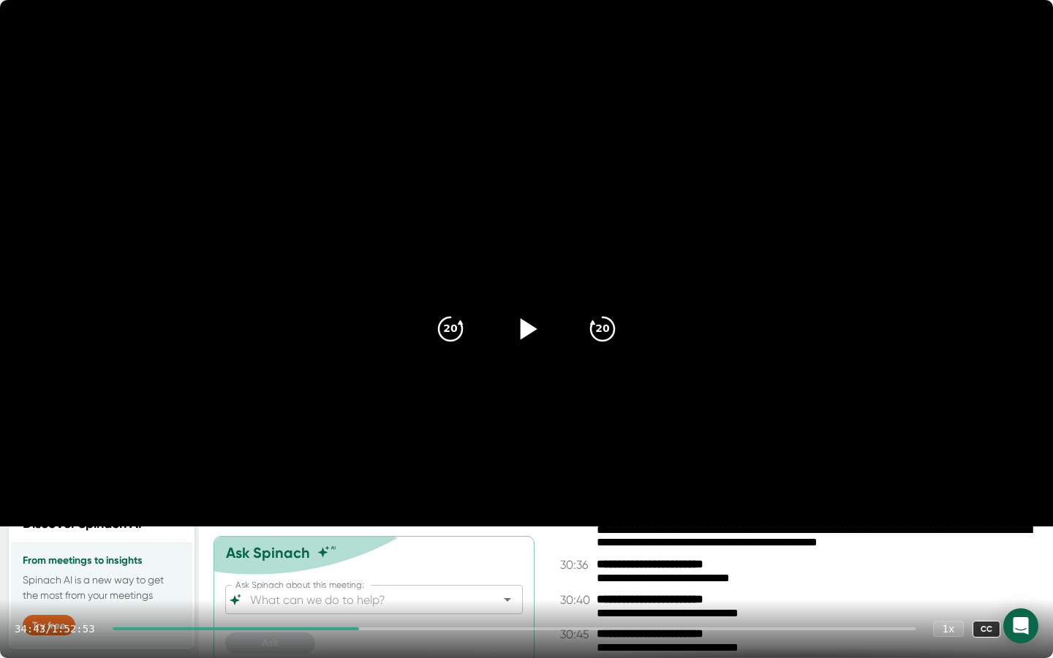
click at [544, 332] on div at bounding box center [526, 328] width 61 height 61
click at [530, 328] on icon at bounding box center [526, 328] width 18 height 21
click at [1031, 551] on icon at bounding box center [1024, 629] width 18 height 18
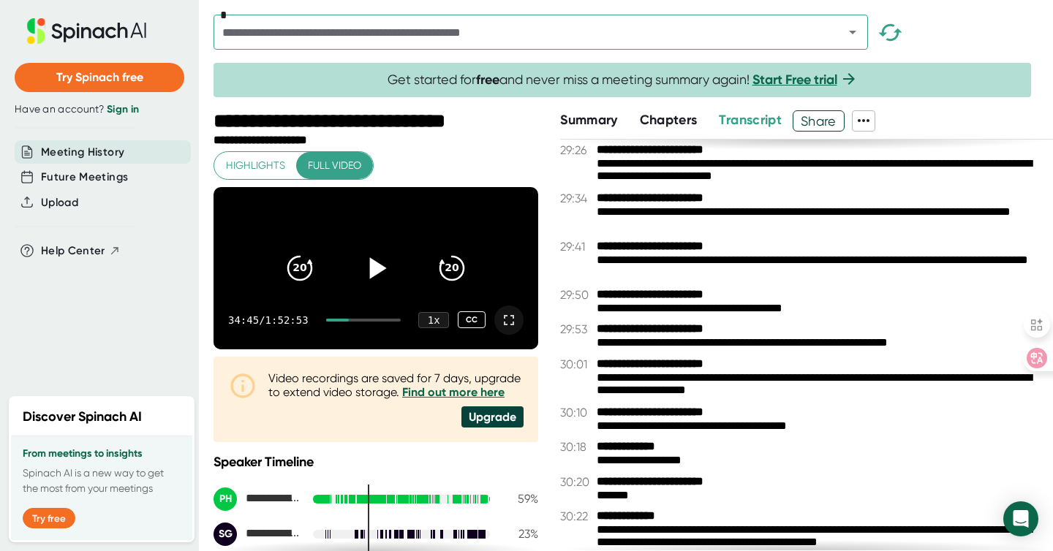
click at [500, 329] on icon at bounding box center [509, 320] width 18 height 18
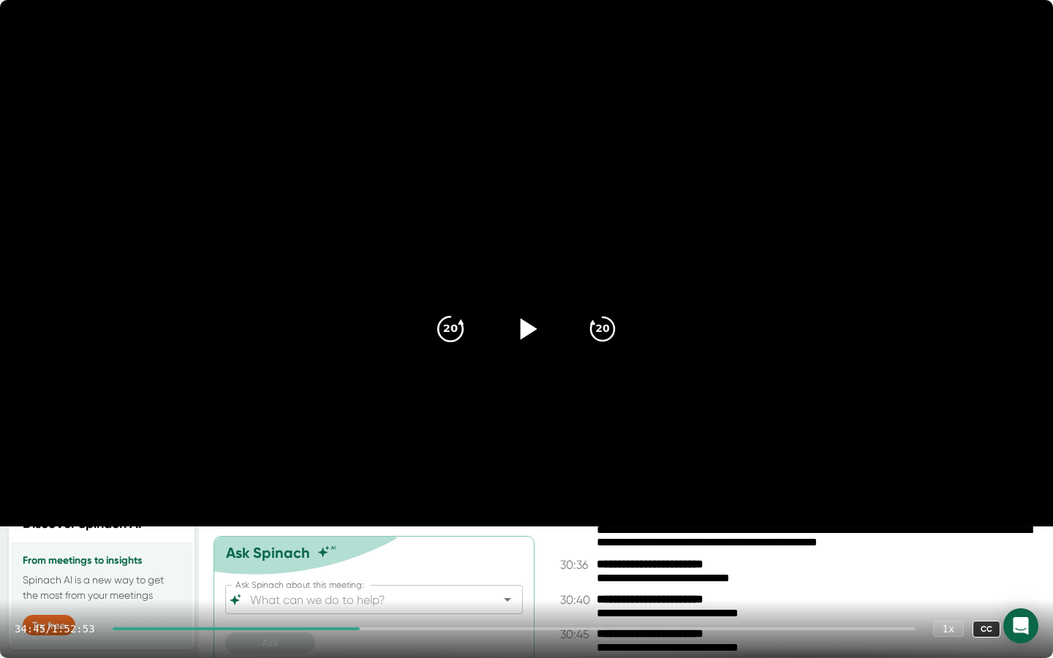
click at [449, 318] on icon "20" at bounding box center [450, 329] width 37 height 37
click at [608, 328] on icon "20" at bounding box center [602, 329] width 37 height 37
click at [533, 331] on icon at bounding box center [526, 329] width 37 height 37
click at [533, 331] on icon at bounding box center [526, 328] width 18 height 21
click at [533, 331] on icon at bounding box center [526, 329] width 37 height 37
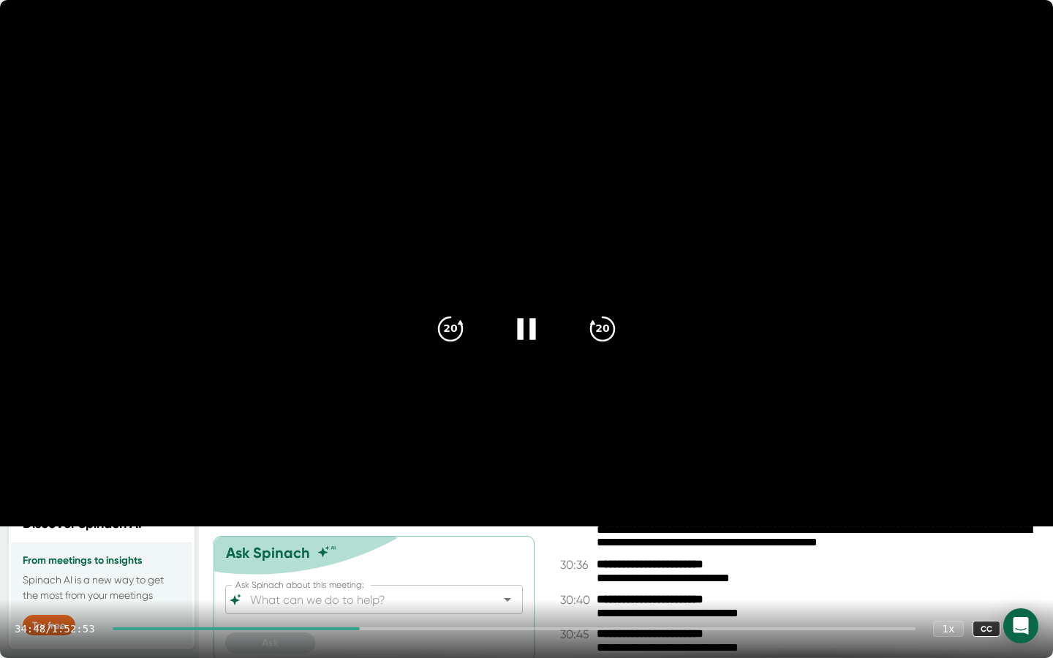
click at [529, 329] on icon at bounding box center [526, 328] width 18 height 21
click at [520, 334] on icon at bounding box center [526, 329] width 37 height 37
click at [371, 551] on div "34:52 / 1:52:53 1 x CC" at bounding box center [526, 628] width 1053 height 58
click at [372, 551] on div "34:54 / 1:52:53 1 x CC" at bounding box center [526, 628] width 1053 height 58
click at [517, 327] on icon at bounding box center [526, 329] width 37 height 37
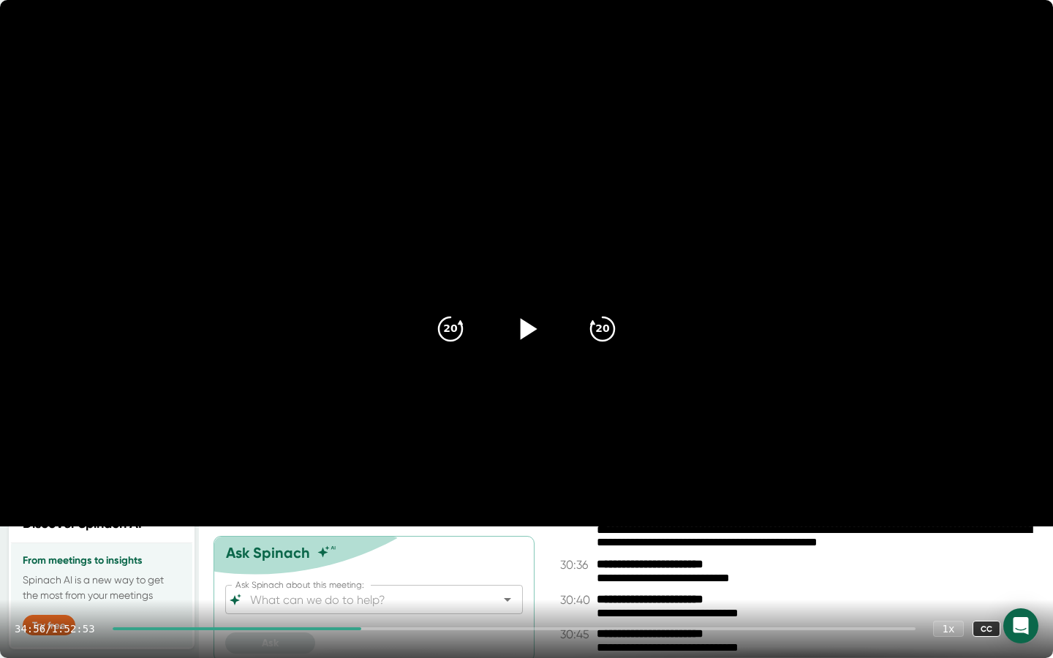
click at [521, 328] on icon at bounding box center [526, 329] width 37 height 37
click at [521, 328] on icon at bounding box center [526, 328] width 18 height 21
click at [521, 328] on icon at bounding box center [529, 328] width 17 height 21
click at [373, 551] on div at bounding box center [514, 628] width 803 height 3
click at [377, 551] on div at bounding box center [514, 628] width 803 height 3
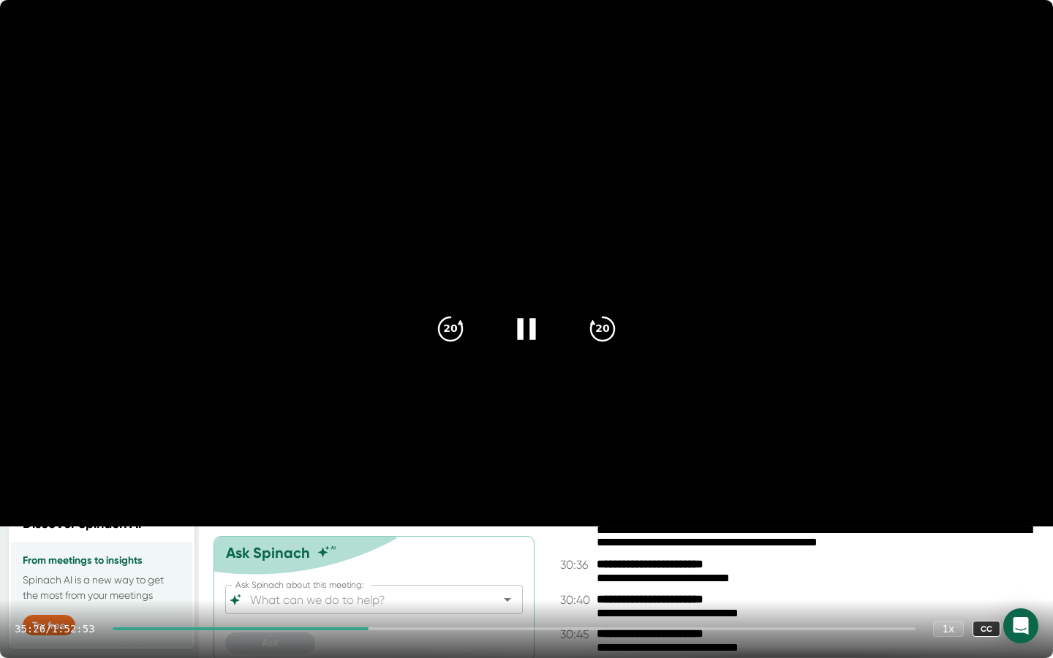
click at [382, 551] on div "35:26 / 1:52:53 1 x CC" at bounding box center [526, 628] width 1053 height 58
click at [383, 551] on div "35:26 / 1:52:53 1 x CC" at bounding box center [526, 628] width 1053 height 58
click at [371, 551] on div "35:59 / 1:52:53 1 x CC" at bounding box center [526, 628] width 1053 height 58
click at [368, 551] on div at bounding box center [241, 628] width 256 height 3
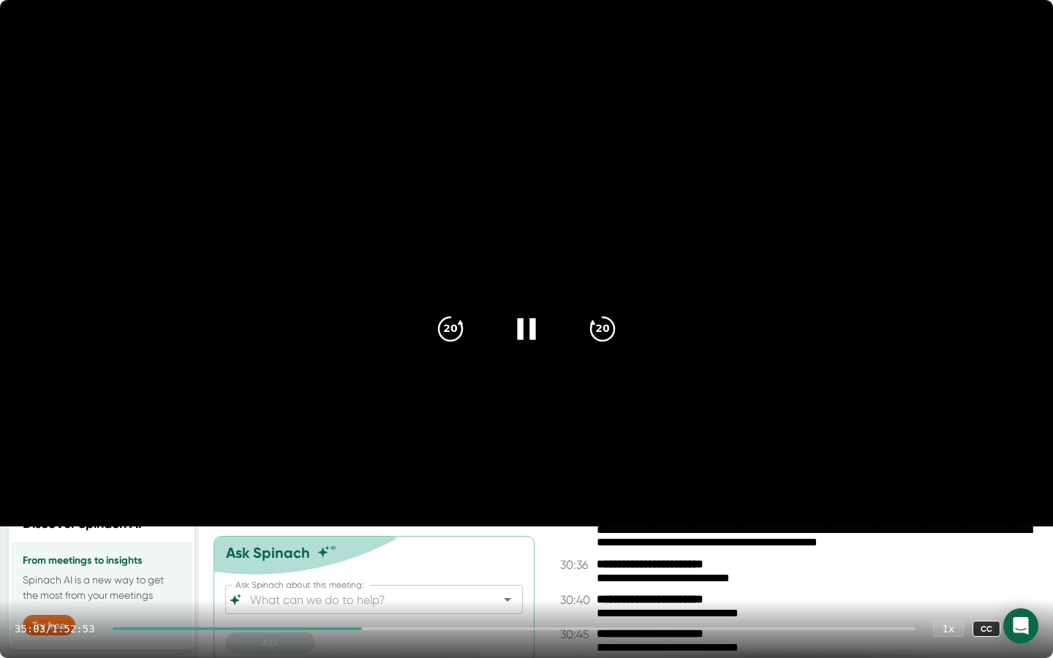
click at [373, 551] on div "35:03 / 1:52:53 1 x CC" at bounding box center [526, 628] width 1053 height 58
click at [376, 551] on div at bounding box center [514, 628] width 803 height 3
click at [379, 551] on div at bounding box center [514, 628] width 803 height 3
click at [531, 332] on icon at bounding box center [526, 328] width 18 height 21
click at [369, 551] on div at bounding box center [242, 628] width 258 height 3
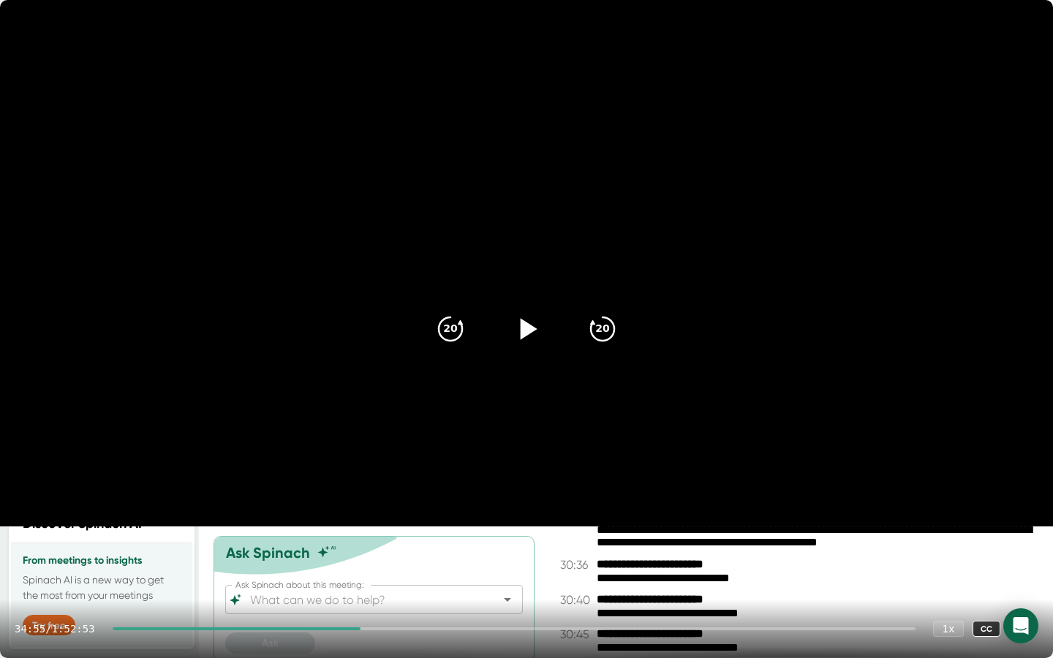
click at [520, 332] on icon at bounding box center [526, 329] width 37 height 37
click at [520, 332] on icon at bounding box center [526, 328] width 18 height 21
click at [520, 332] on icon at bounding box center [526, 329] width 37 height 37
click at [529, 331] on icon at bounding box center [526, 329] width 37 height 37
click at [525, 330] on icon at bounding box center [529, 328] width 17 height 21
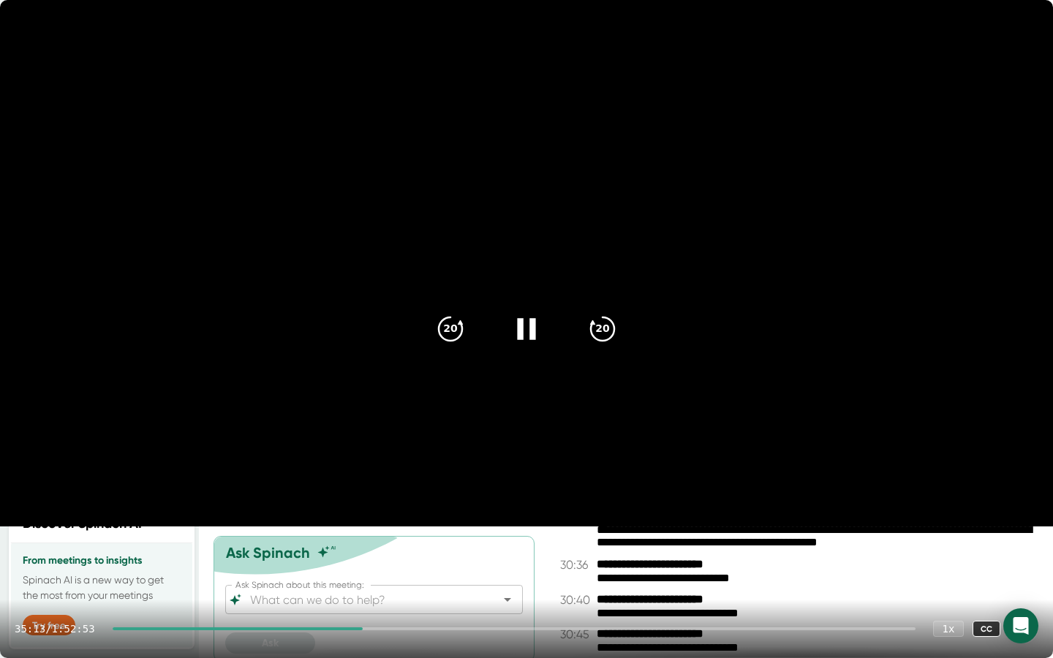
click at [527, 331] on icon at bounding box center [526, 329] width 37 height 37
